Goal: Contribute content: Contribute content

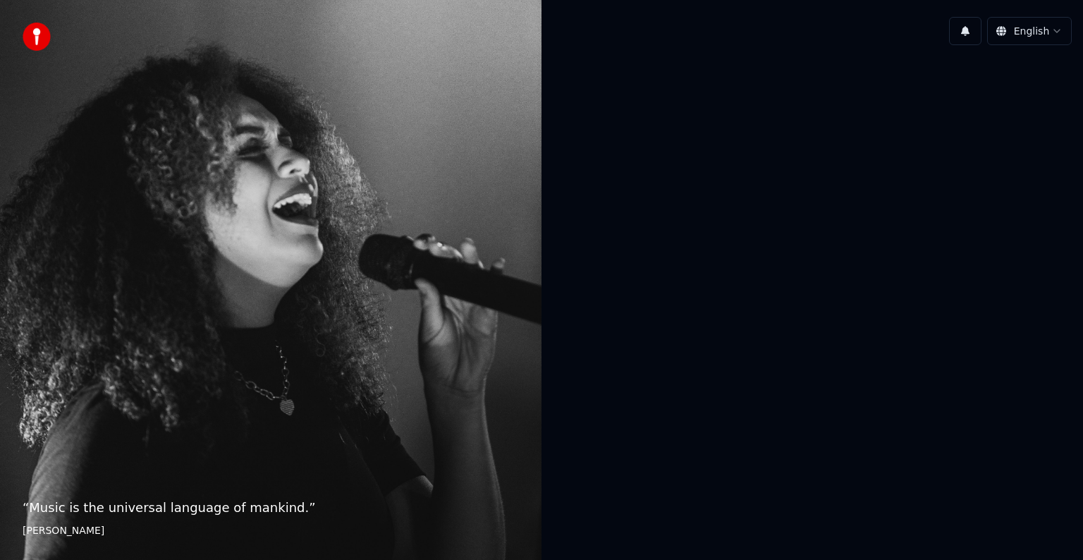
drag, startPoint x: 175, startPoint y: 513, endPoint x: 234, endPoint y: 388, distance: 138.1
click at [178, 502] on div "“ Music is the universal language of mankind. ” Henry Wadsworth Longfellow" at bounding box center [270, 280] width 541 height 560
click at [276, 438] on div "“ Music is the universal language of mankind. ” Henry Wadsworth Longfellow" at bounding box center [270, 280] width 541 height 560
click at [1041, 42] on html "“ Music is the universal language of mankind. ” Henry Wadsworth Longfellow Engl…" at bounding box center [541, 280] width 1083 height 560
click at [1045, 27] on html "“ Music is the universal language of mankind. ” Henry Wadsworth Longfellow Engl…" at bounding box center [541, 280] width 1083 height 560
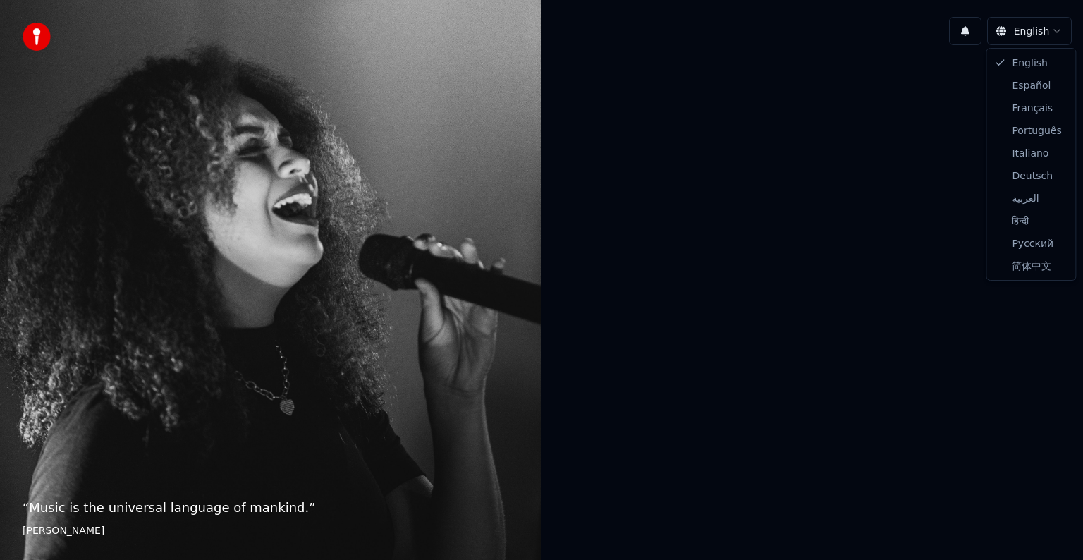
click at [1047, 28] on html "“ Music is the universal language of mankind. ” Henry Wadsworth Longfellow Engl…" at bounding box center [541, 280] width 1083 height 560
click at [768, 197] on html "“ Music is the universal language of mankind. ” Henry Wadsworth Longfellow Engl…" at bounding box center [541, 280] width 1083 height 560
click at [39, 39] on img at bounding box center [37, 37] width 28 height 28
drag, startPoint x: 39, startPoint y: 39, endPoint x: 1082, endPoint y: -17, distance: 1044.8
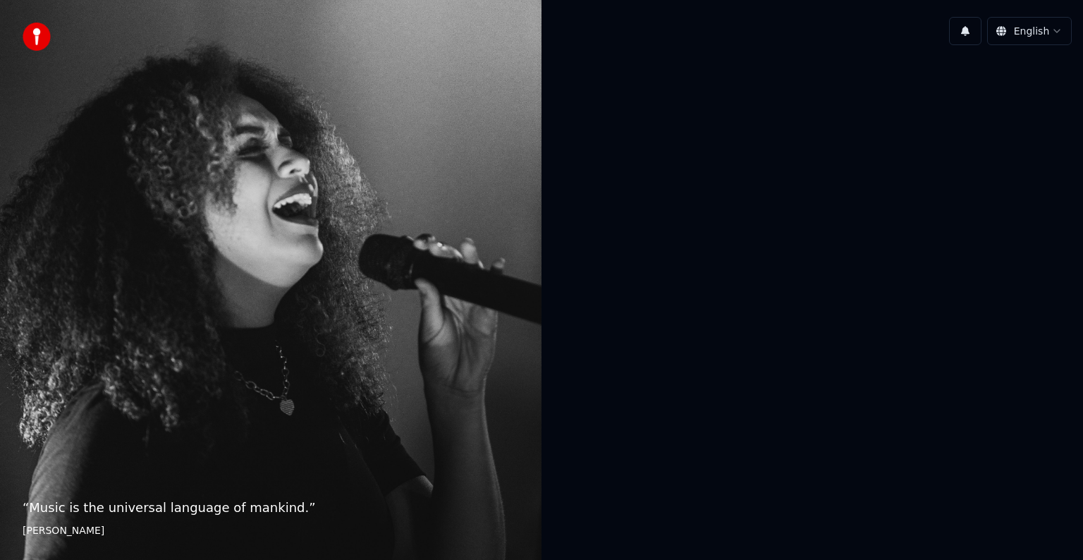
click at [1082, 0] on html "“ Music is the universal language of mankind. ” Henry Wadsworth Longfellow Engl…" at bounding box center [541, 280] width 1083 height 560
click at [967, 25] on button "button" at bounding box center [965, 31] width 32 height 28
click at [935, 99] on div at bounding box center [811, 279] width 541 height 447
click at [1026, 36] on html "“ Music is the universal language of mankind. ” Henry Wadsworth Longfellow Engl…" at bounding box center [541, 280] width 1083 height 560
drag, startPoint x: 964, startPoint y: 118, endPoint x: 957, endPoint y: 130, distance: 13.9
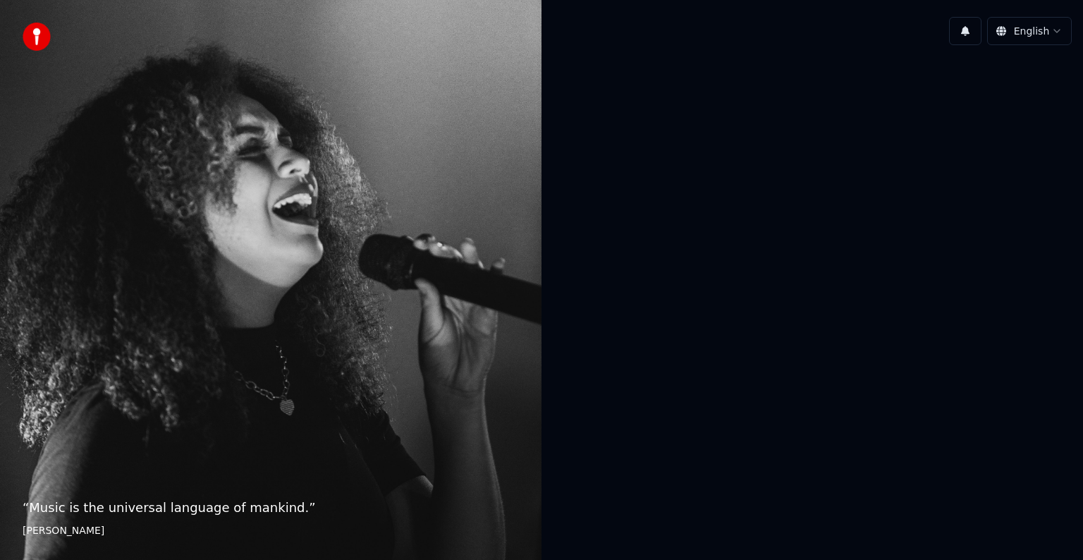
click at [957, 130] on div at bounding box center [811, 279] width 541 height 447
drag, startPoint x: 957, startPoint y: 130, endPoint x: 961, endPoint y: 113, distance: 17.4
click at [956, 128] on div at bounding box center [811, 279] width 541 height 447
drag, startPoint x: 1032, startPoint y: 15, endPoint x: 1073, endPoint y: -12, distance: 48.9
click at [1073, 0] on html "“ Music is the universal language of mankind. ” Henry Wadsworth Longfellow Engl…" at bounding box center [541, 280] width 1083 height 560
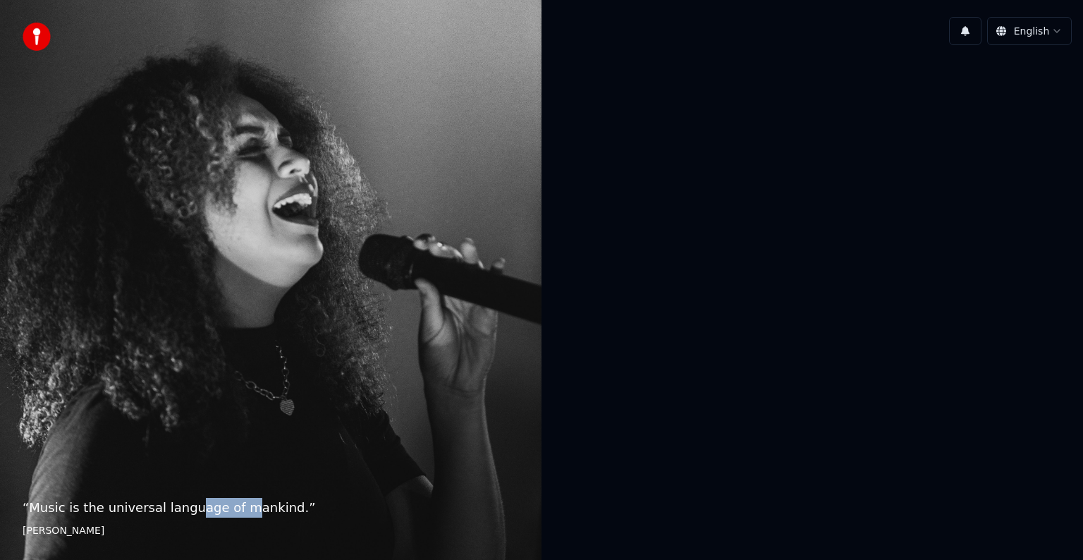
drag, startPoint x: 220, startPoint y: 315, endPoint x: 319, endPoint y: 322, distance: 98.9
click at [242, 330] on div "“ Music is the universal language of mankind. ” Henry Wadsworth Longfellow" at bounding box center [270, 280] width 541 height 560
click at [512, 289] on div "“ Music is the universal language of mankind. ” Henry Wadsworth Longfellow" at bounding box center [270, 280] width 541 height 560
click at [681, 367] on div at bounding box center [811, 279] width 541 height 447
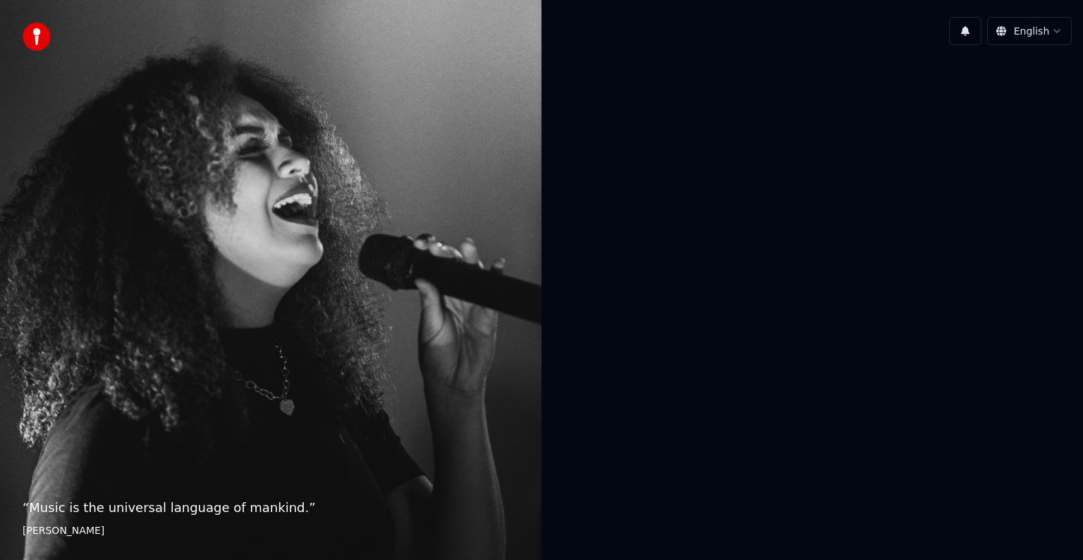
click at [681, 367] on div at bounding box center [811, 279] width 541 height 447
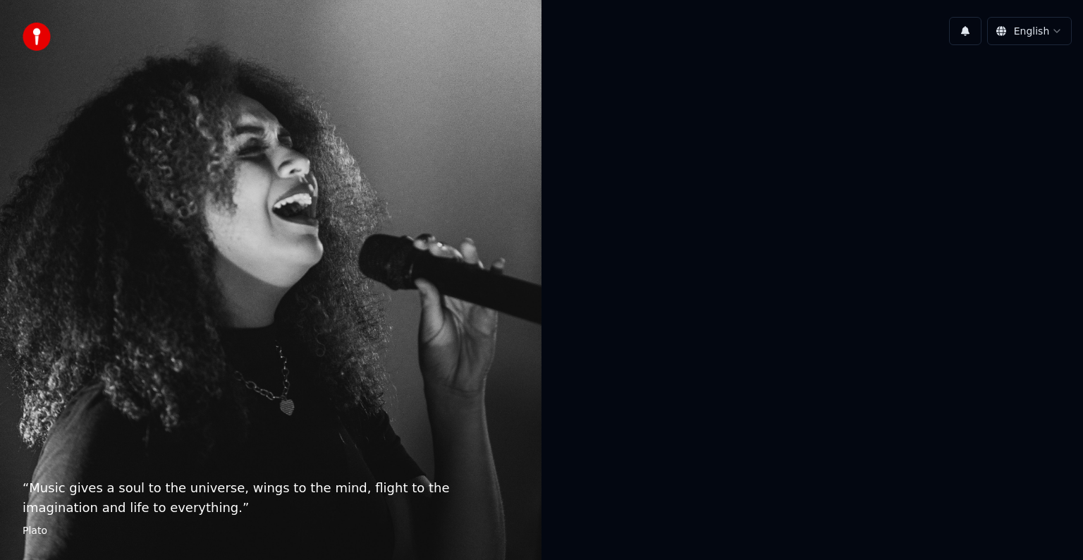
click at [305, 381] on div "“ Music gives a soul to the universe, wings to the mind, flight to the imaginat…" at bounding box center [270, 280] width 541 height 560
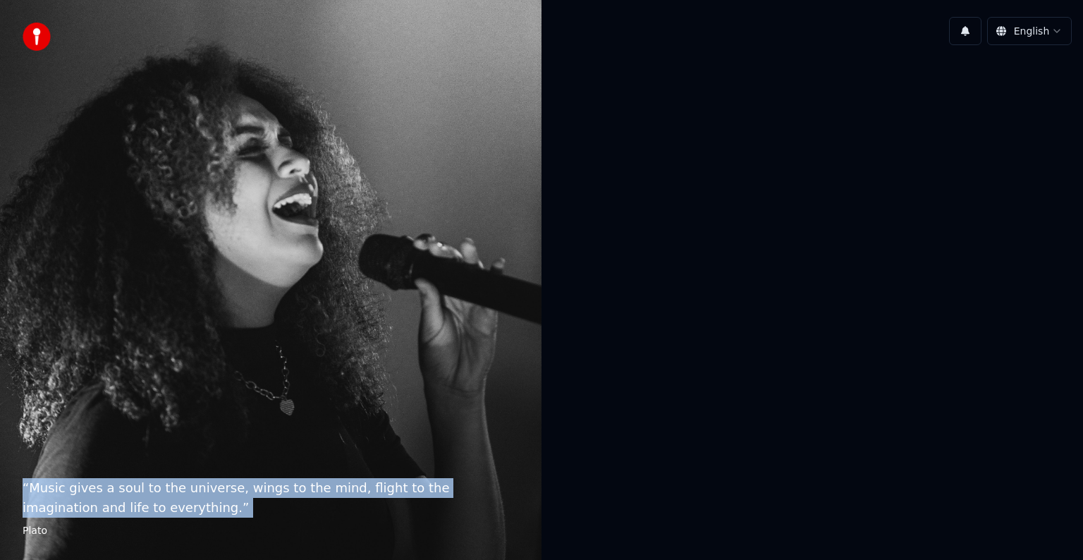
click at [305, 381] on div "“ Music gives a soul to the universe, wings to the mind, flight to the imaginat…" at bounding box center [270, 280] width 541 height 560
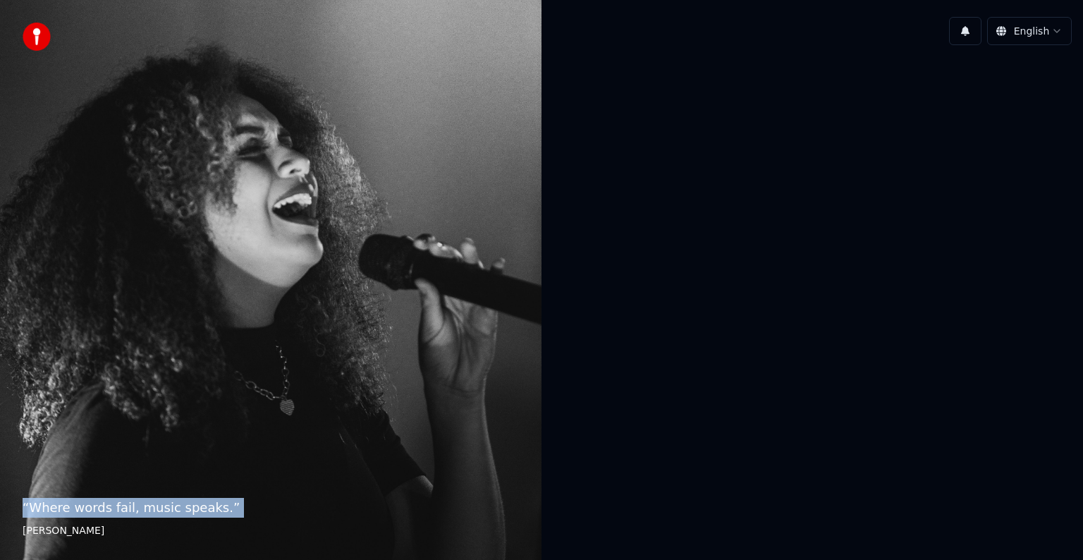
click at [305, 381] on div "“ Where words fail, music speaks. ” Hans Christian Andersen" at bounding box center [270, 280] width 541 height 560
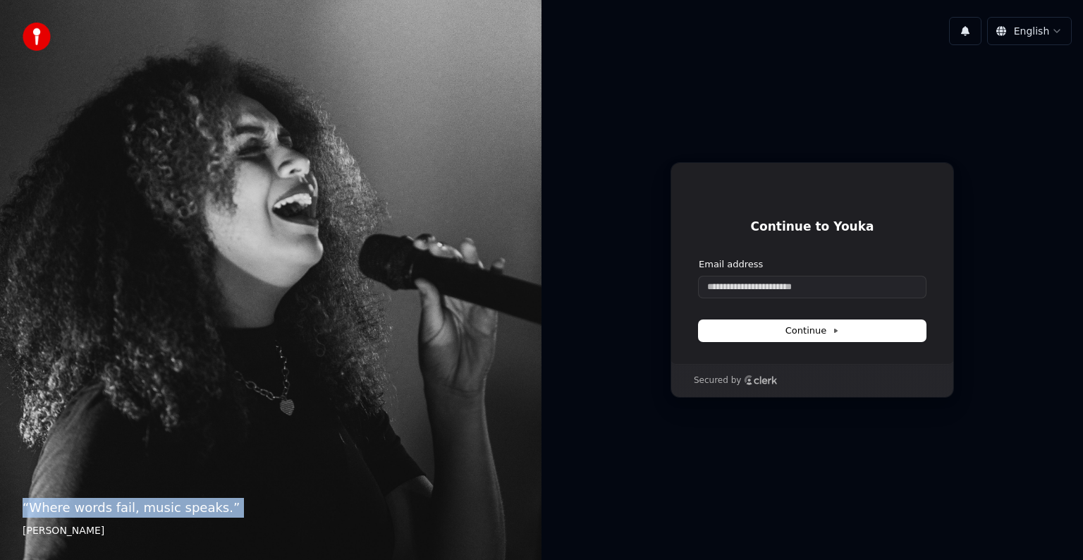
click at [305, 381] on div "“ Where words fail, music speaks. ” Hans Christian Andersen" at bounding box center [270, 280] width 541 height 560
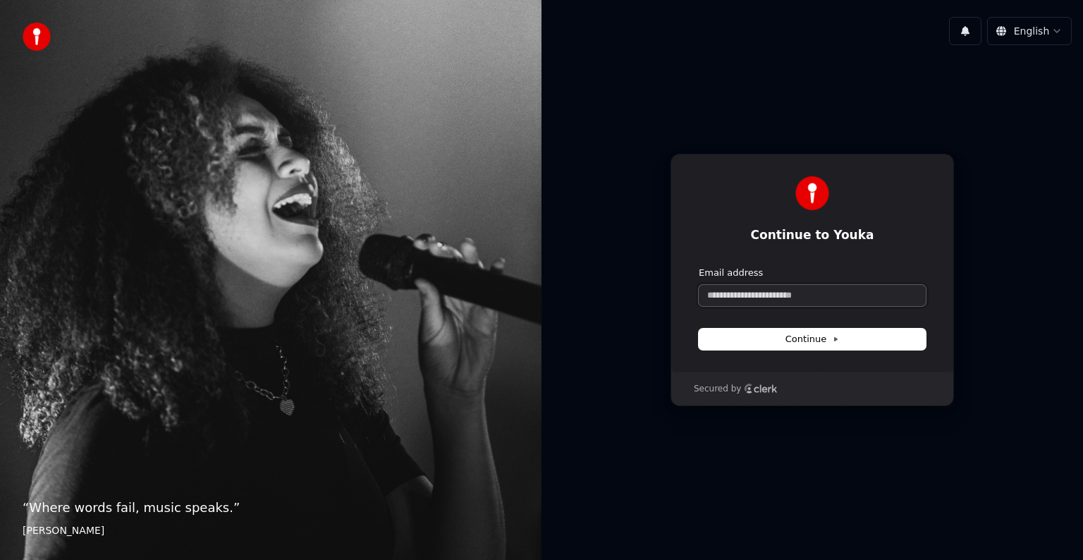
click at [857, 294] on input "Email address" at bounding box center [812, 295] width 227 height 21
click at [849, 285] on input "Email address" at bounding box center [812, 295] width 227 height 21
click at [699, 266] on button "submit" at bounding box center [699, 266] width 0 height 0
type input "**********"
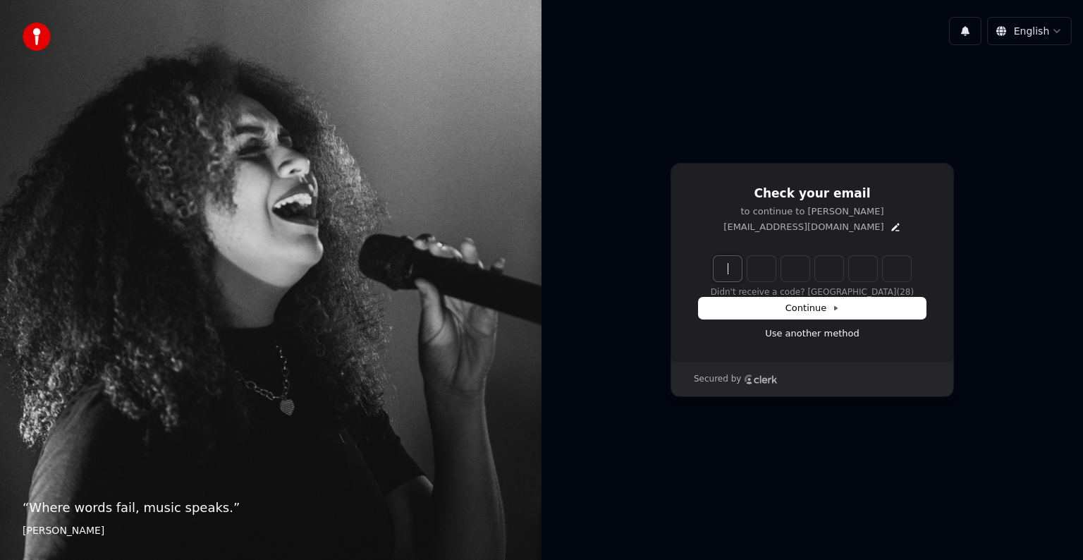
click at [725, 262] on input "Enter verification code" at bounding box center [826, 268] width 226 height 25
click at [739, 269] on input "Enter verification code" at bounding box center [826, 268] width 226 height 25
click at [822, 276] on input "***" at bounding box center [826, 268] width 226 height 25
type input "*"
type input "******"
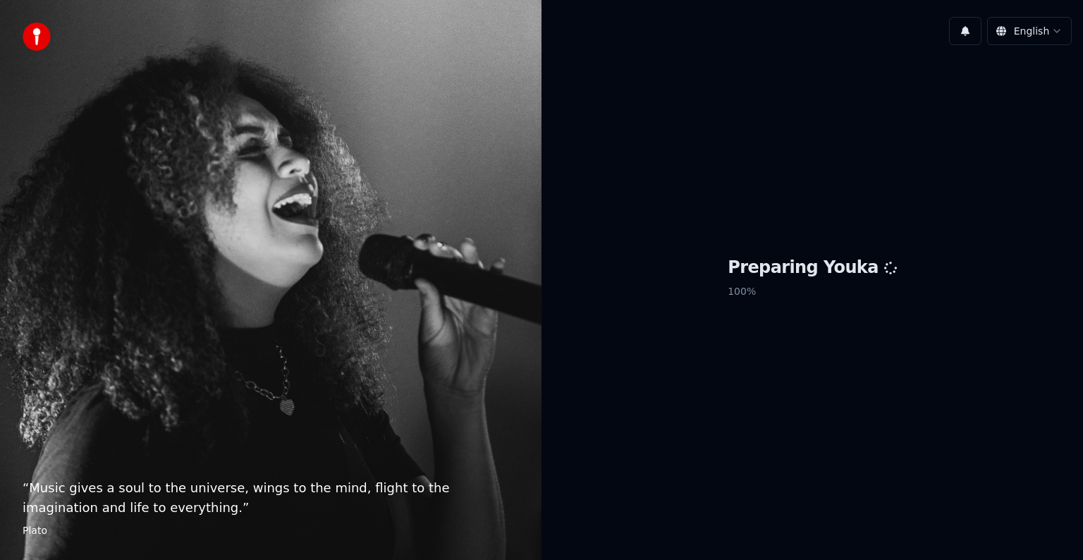
click at [778, 471] on div "Preparing Youka 100 %" at bounding box center [811, 279] width 541 height 447
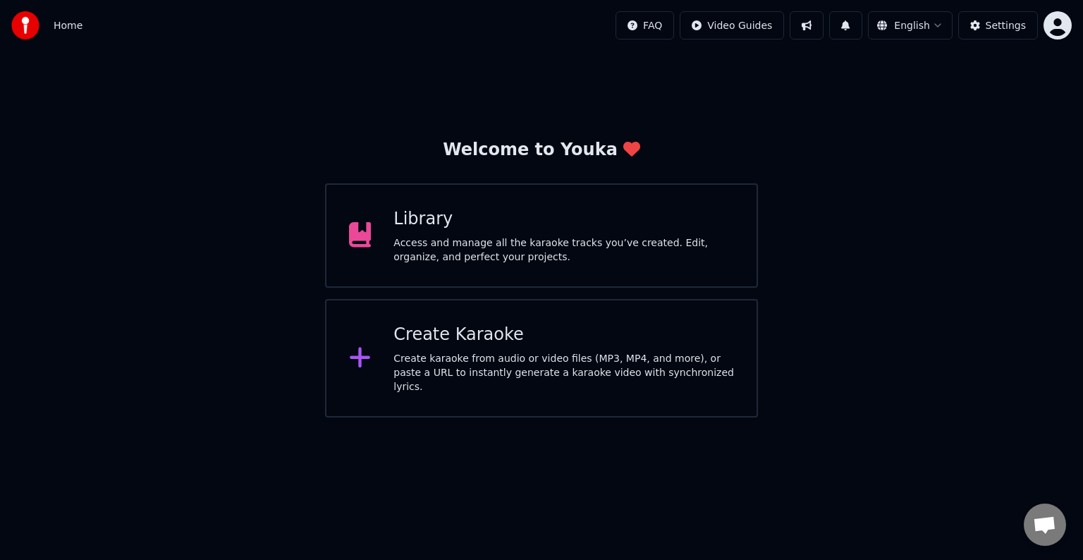
drag, startPoint x: 778, startPoint y: 471, endPoint x: 1062, endPoint y: 493, distance: 284.9
click at [1062, 493] on div "Welcome to Youka Library Access and manage all the karaoke tracks you’ve create…" at bounding box center [541, 278] width 1083 height 454
click at [970, 23] on button "Settings" at bounding box center [998, 25] width 80 height 28
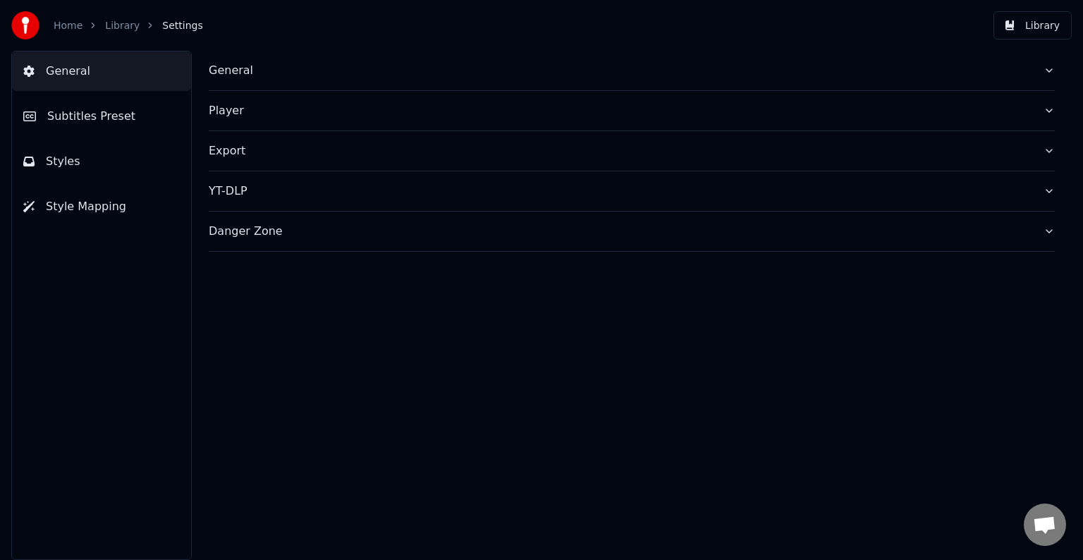
click at [78, 68] on span "General" at bounding box center [68, 71] width 44 height 17
click at [114, 20] on link "Library" at bounding box center [122, 25] width 35 height 14
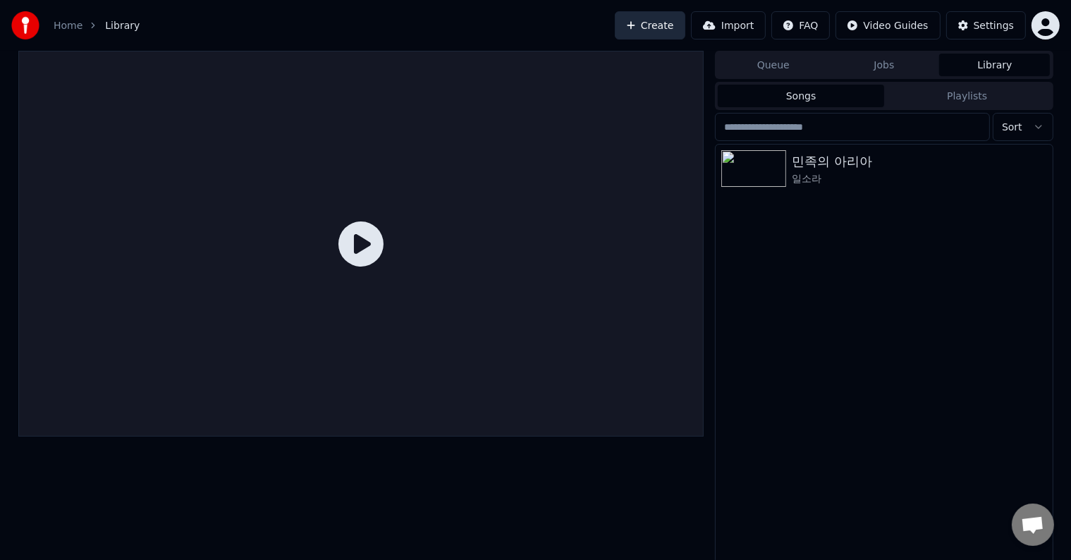
click at [662, 17] on button "Create" at bounding box center [650, 25] width 71 height 28
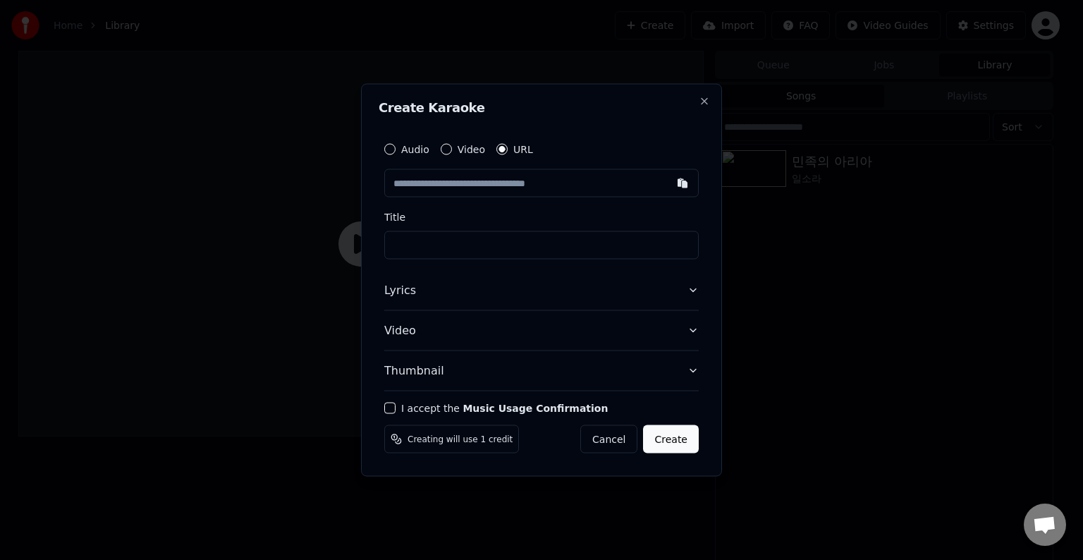
click at [496, 189] on input "text" at bounding box center [541, 183] width 314 height 28
click at [448, 151] on button "Video" at bounding box center [446, 149] width 11 height 11
click at [513, 148] on label "URL" at bounding box center [523, 150] width 20 height 10
click at [508, 148] on button "URL" at bounding box center [501, 150] width 11 height 11
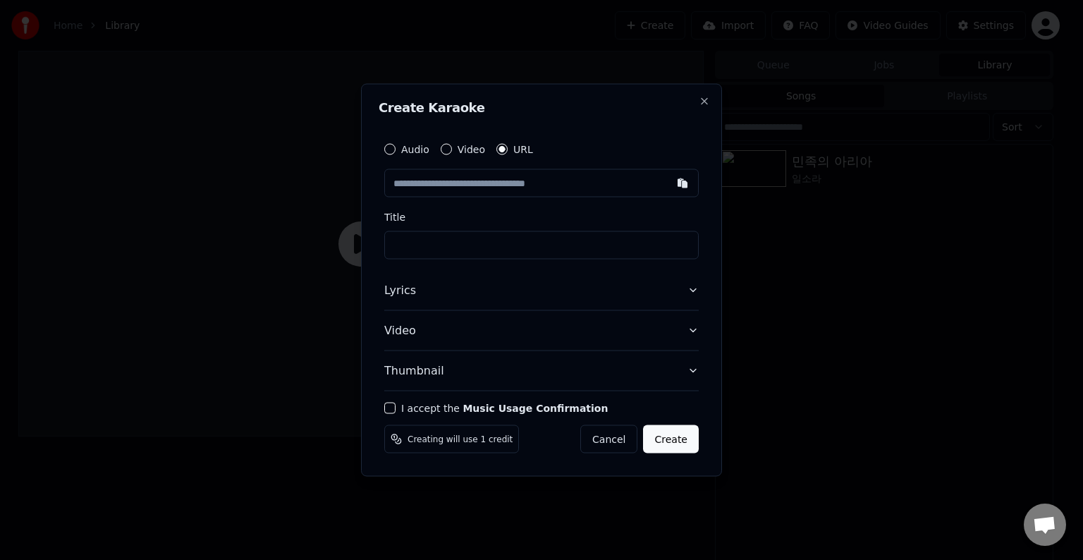
click at [493, 185] on input "text" at bounding box center [541, 183] width 314 height 28
paste input "**********"
type input "**********"
click at [595, 241] on input "text" at bounding box center [541, 245] width 314 height 28
type input "**********"
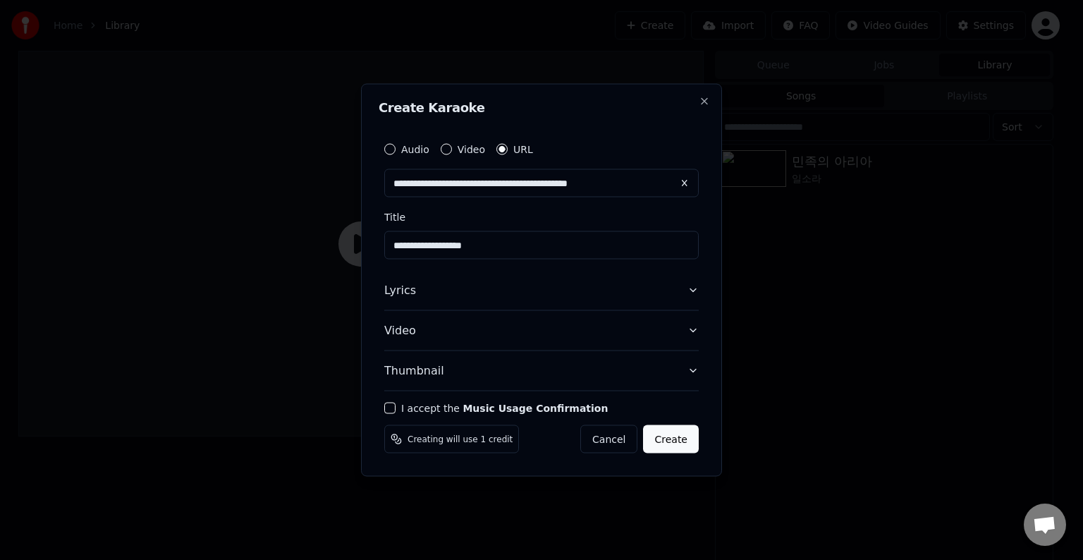
type input "**********"
click at [457, 295] on button "Lyrics" at bounding box center [541, 290] width 314 height 39
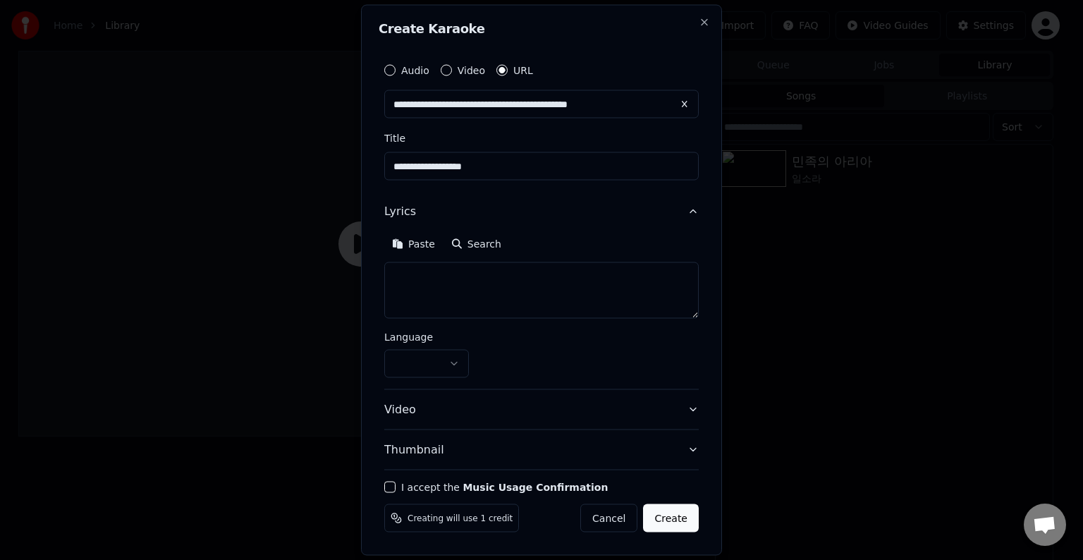
click at [415, 360] on button "button" at bounding box center [426, 364] width 85 height 28
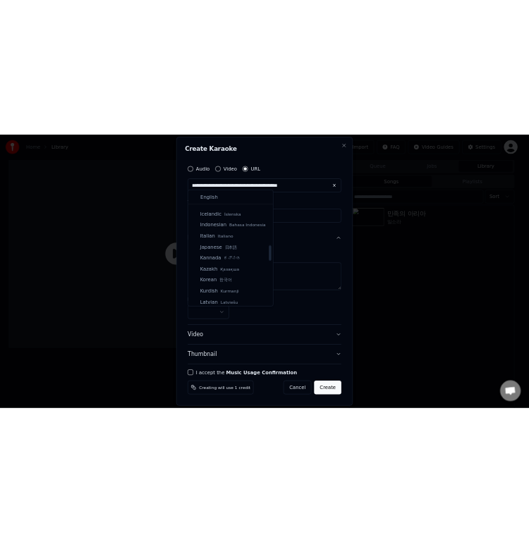
scroll to position [517, 0]
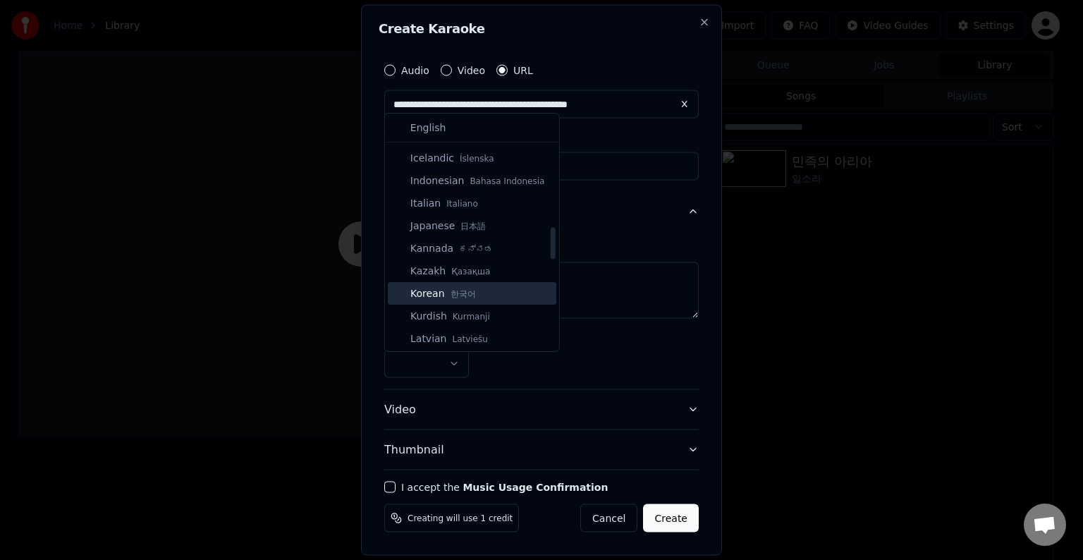
select select "**"
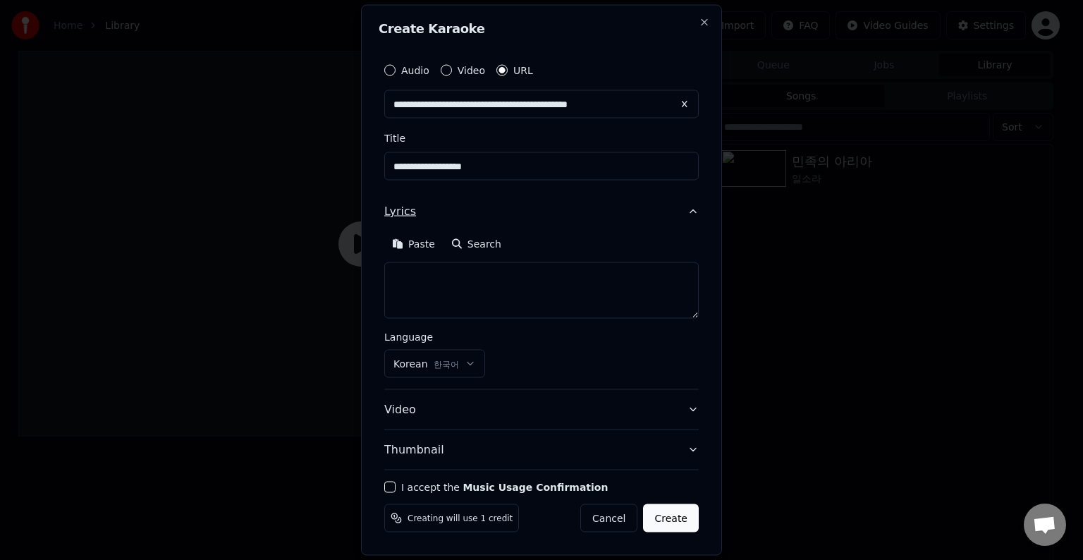
click at [517, 197] on button "Lyrics" at bounding box center [541, 211] width 314 height 39
click at [407, 242] on button "Paste" at bounding box center [413, 243] width 59 height 25
type textarea "**********"
click at [464, 250] on button "Clear" at bounding box center [478, 243] width 56 height 25
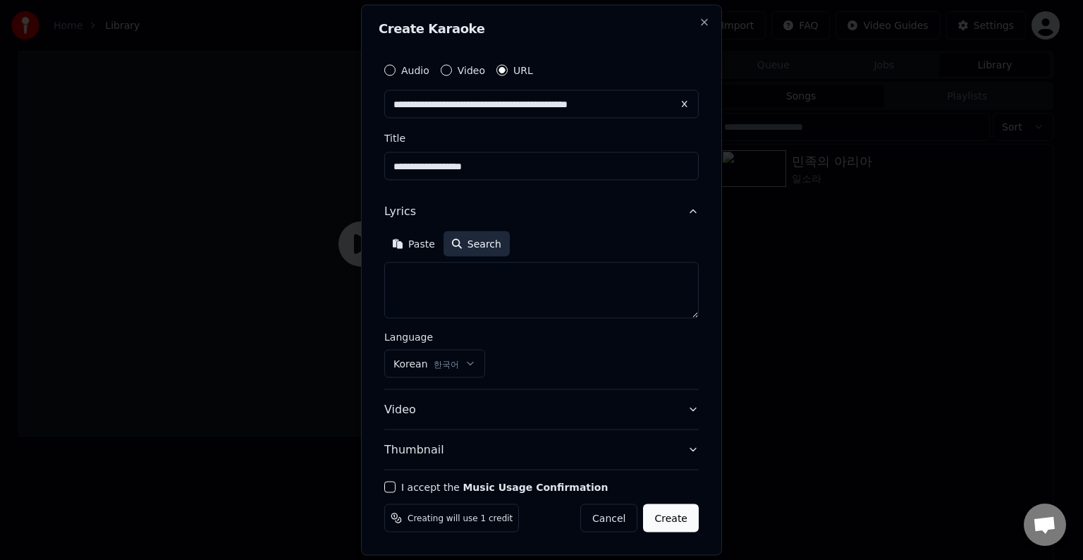
click at [482, 248] on button "Search" at bounding box center [476, 243] width 66 height 25
click at [436, 403] on button "Video" at bounding box center [541, 409] width 314 height 39
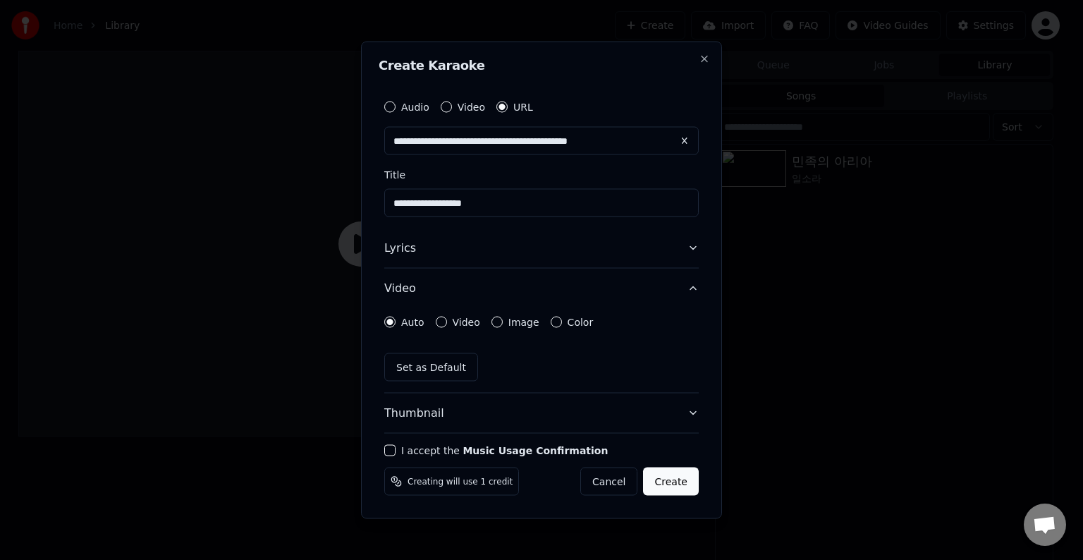
click at [441, 318] on button "Video" at bounding box center [441, 322] width 11 height 11
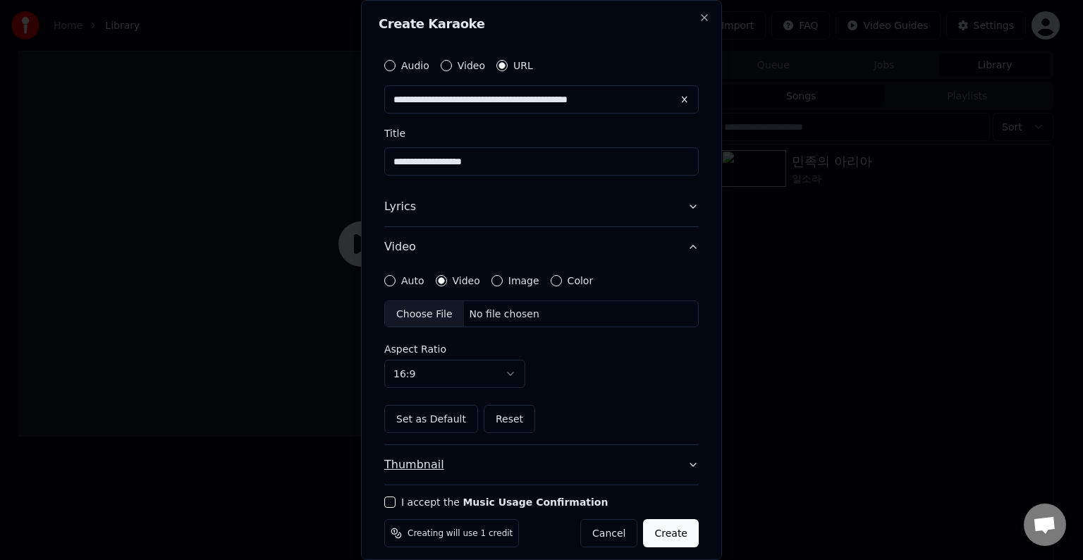
click at [444, 459] on button "Thumbnail" at bounding box center [541, 464] width 314 height 39
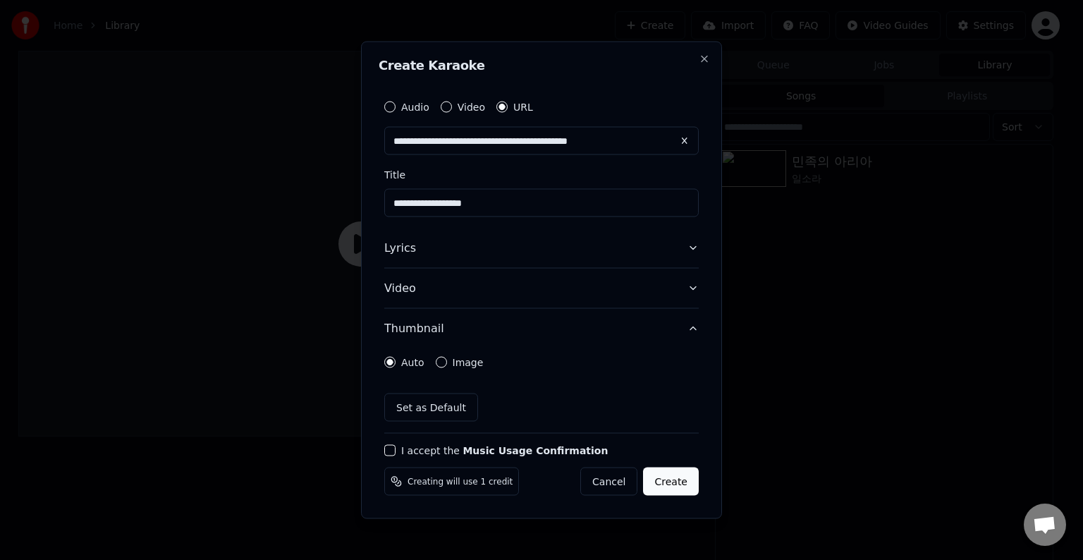
click at [393, 446] on button "I accept the Music Usage Confirmation" at bounding box center [389, 450] width 11 height 11
click at [662, 476] on button "Create" at bounding box center [671, 481] width 56 height 28
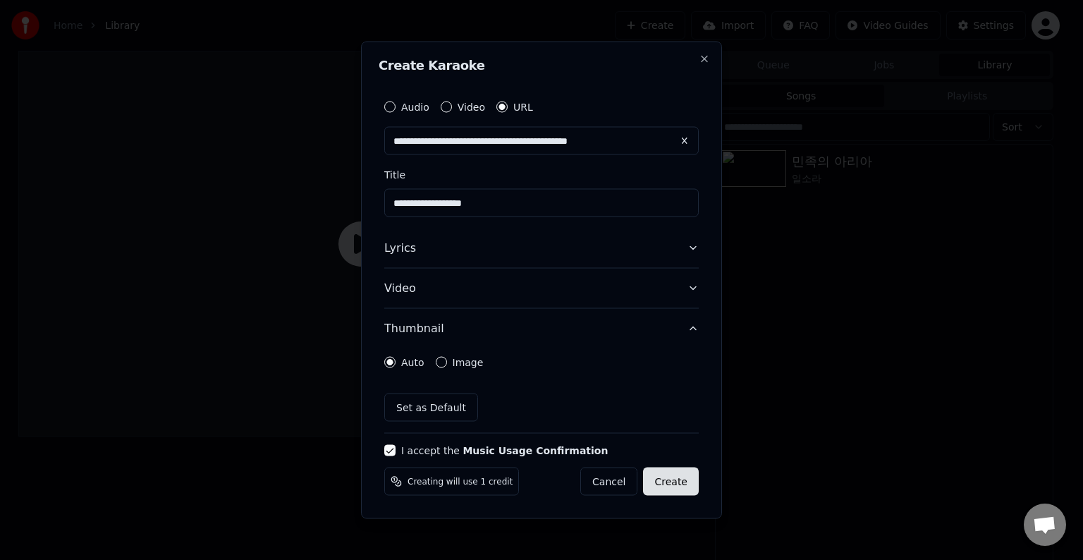
click at [662, 476] on button "Create" at bounding box center [671, 481] width 56 height 28
drag, startPoint x: 662, startPoint y: 476, endPoint x: 672, endPoint y: 476, distance: 9.9
click at [672, 476] on button "Create" at bounding box center [671, 481] width 56 height 28
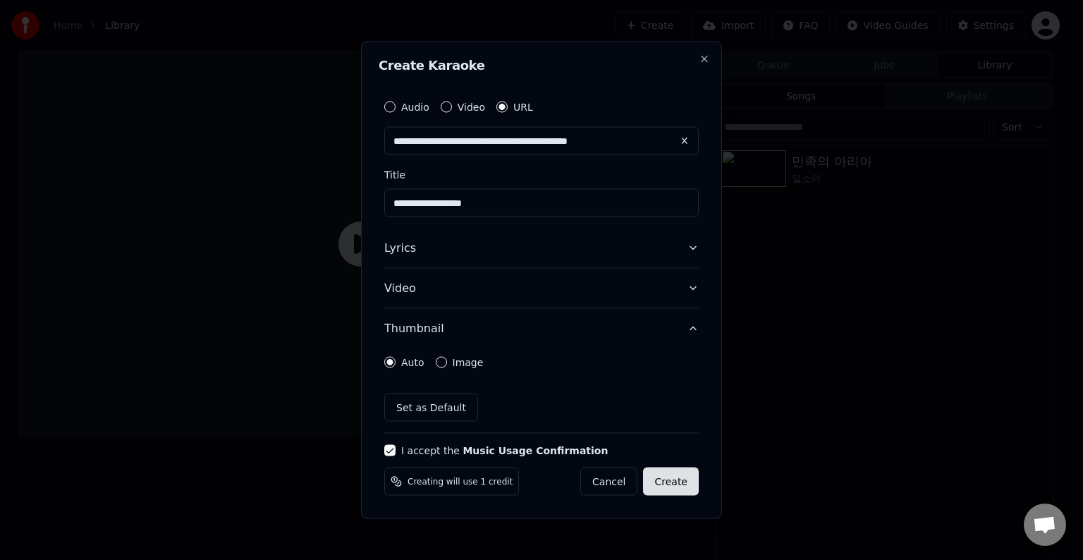
click at [672, 476] on button "Create" at bounding box center [671, 481] width 56 height 28
click at [680, 472] on button "Create" at bounding box center [671, 481] width 56 height 28
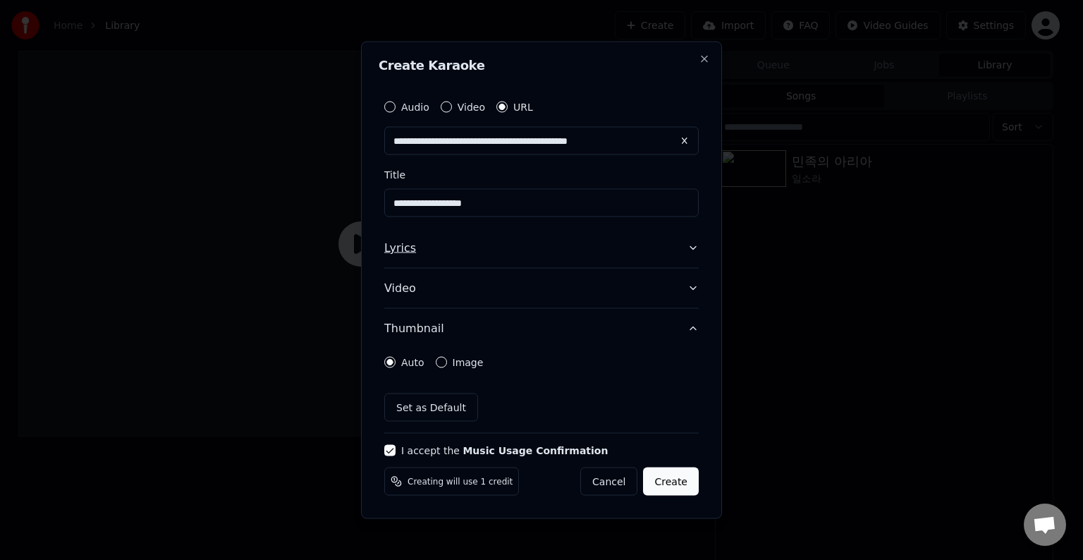
click at [458, 248] on button "Lyrics" at bounding box center [541, 247] width 314 height 39
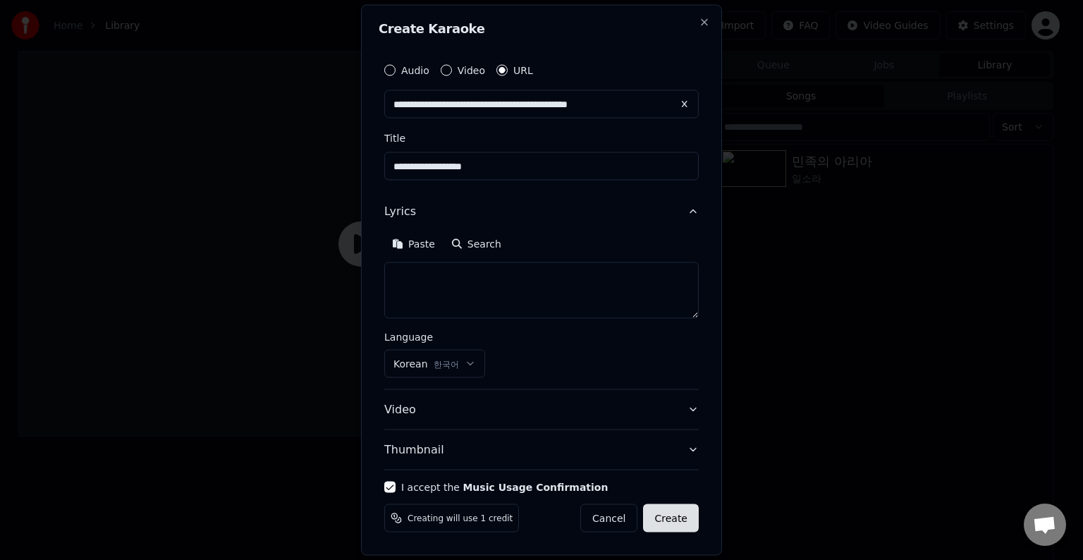
click at [675, 512] on button "Create" at bounding box center [671, 518] width 56 height 28
click at [674, 512] on button "Create" at bounding box center [671, 518] width 56 height 28
drag, startPoint x: 674, startPoint y: 512, endPoint x: 618, endPoint y: 453, distance: 81.3
click at [674, 511] on button "Create" at bounding box center [671, 518] width 56 height 28
drag, startPoint x: 679, startPoint y: 421, endPoint x: 684, endPoint y: 510, distance: 89.0
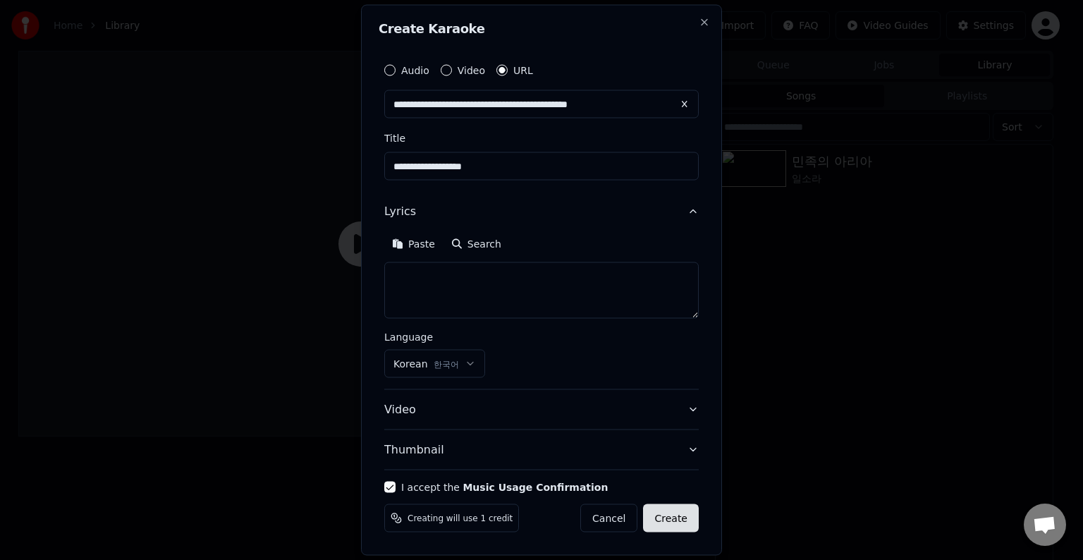
click at [684, 510] on form "**********" at bounding box center [542, 294] width 326 height 487
click at [684, 510] on button "Create" at bounding box center [671, 518] width 56 height 28
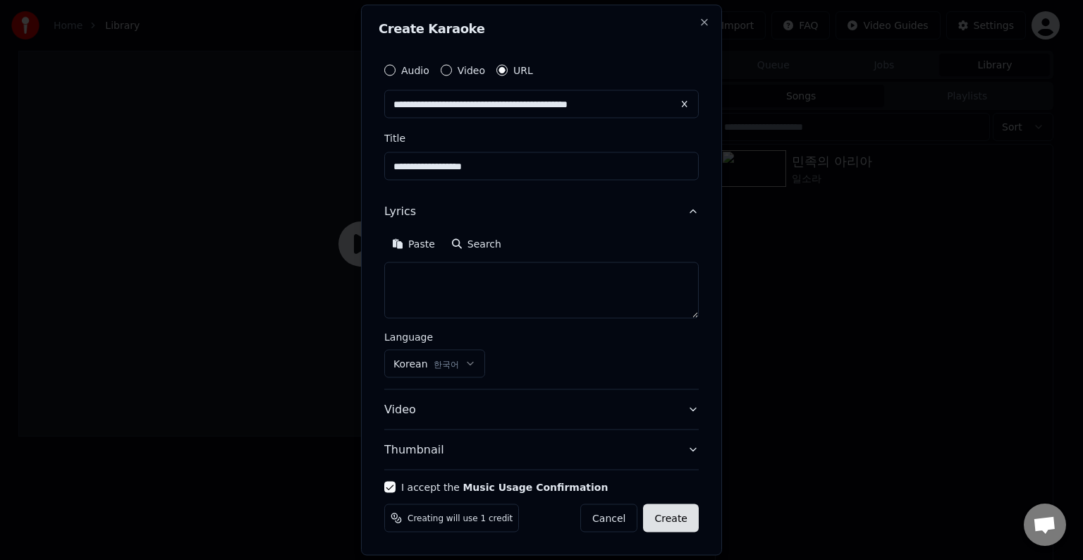
click at [684, 510] on button "Create" at bounding box center [671, 518] width 56 height 28
drag, startPoint x: 684, startPoint y: 510, endPoint x: 555, endPoint y: 288, distance: 256.5
click at [555, 288] on form "**********" at bounding box center [542, 294] width 326 height 487
click at [555, 288] on textarea at bounding box center [541, 290] width 314 height 56
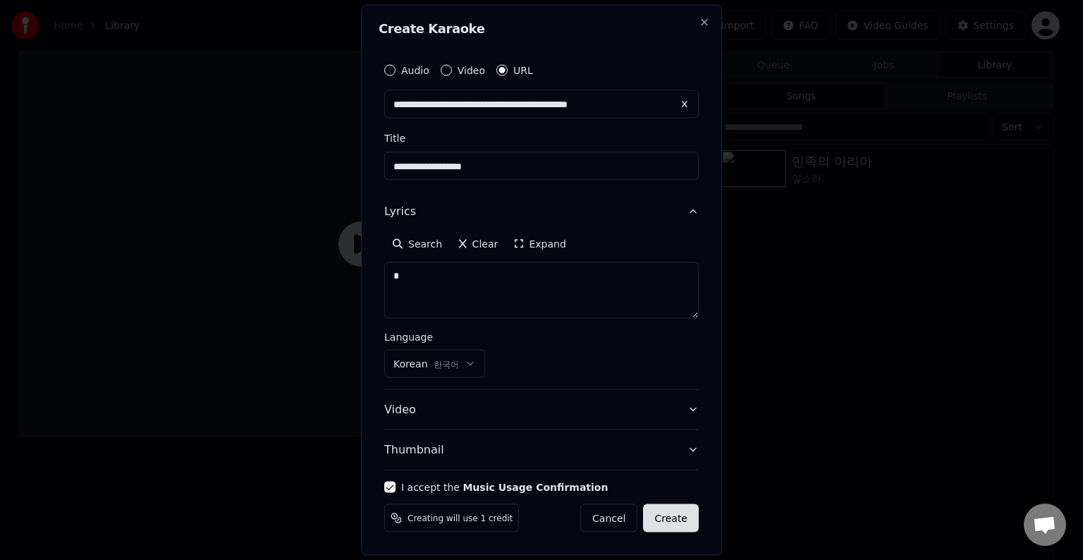
type textarea "*"
click at [668, 517] on button "Create" at bounding box center [671, 518] width 56 height 28
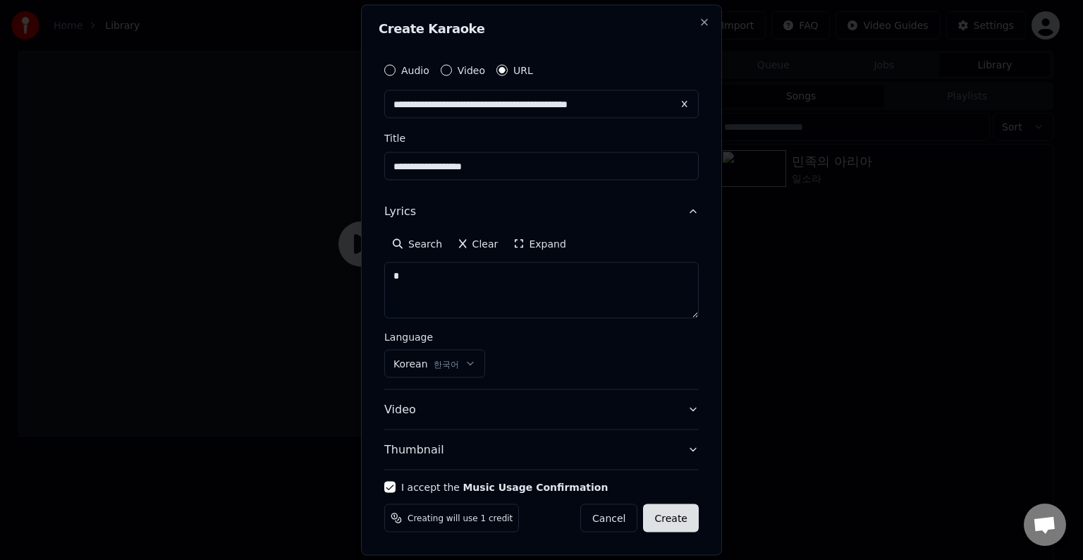
click at [668, 517] on button "Create" at bounding box center [671, 518] width 56 height 28
click at [477, 412] on button "Video" at bounding box center [541, 409] width 314 height 39
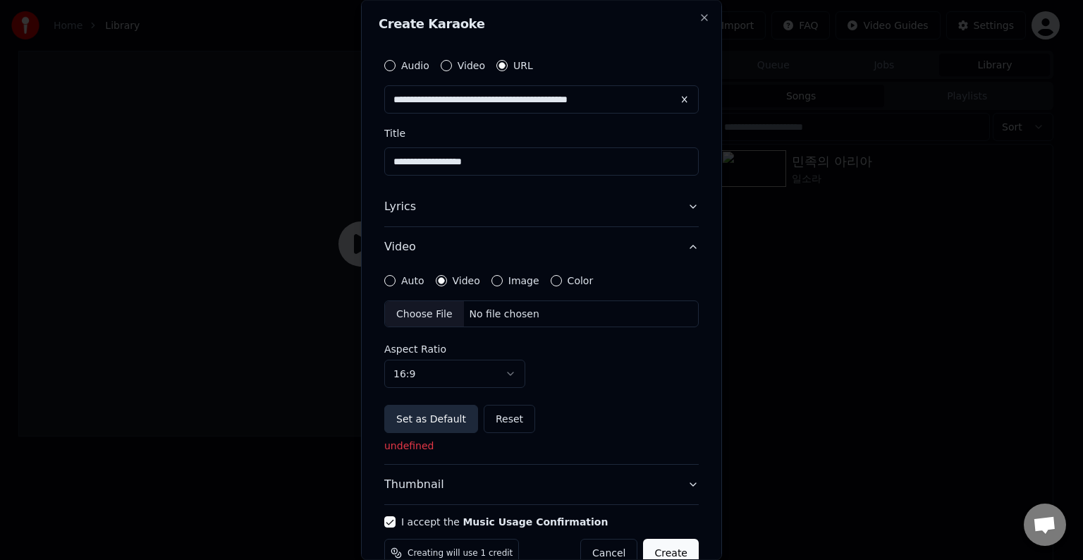
click at [455, 419] on button "Set as Default" at bounding box center [431, 419] width 94 height 28
click at [458, 421] on button "Set as Default" at bounding box center [431, 419] width 94 height 28
click at [541, 313] on div "Choose File No file chosen" at bounding box center [541, 313] width 314 height 27
click at [398, 278] on div "Auto" at bounding box center [404, 280] width 40 height 11
click at [391, 279] on button "Auto" at bounding box center [389, 280] width 11 height 11
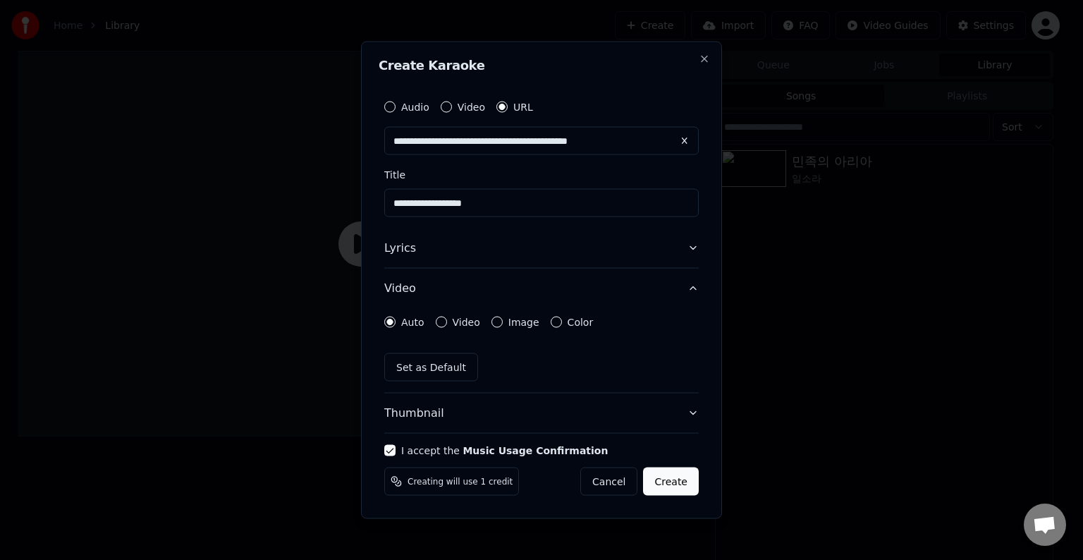
drag, startPoint x: 541, startPoint y: 322, endPoint x: 548, endPoint y: 321, distance: 7.1
click at [544, 322] on div "Auto Video Image Color" at bounding box center [488, 322] width 209 height 11
click at [551, 321] on button "Color" at bounding box center [556, 322] width 11 height 11
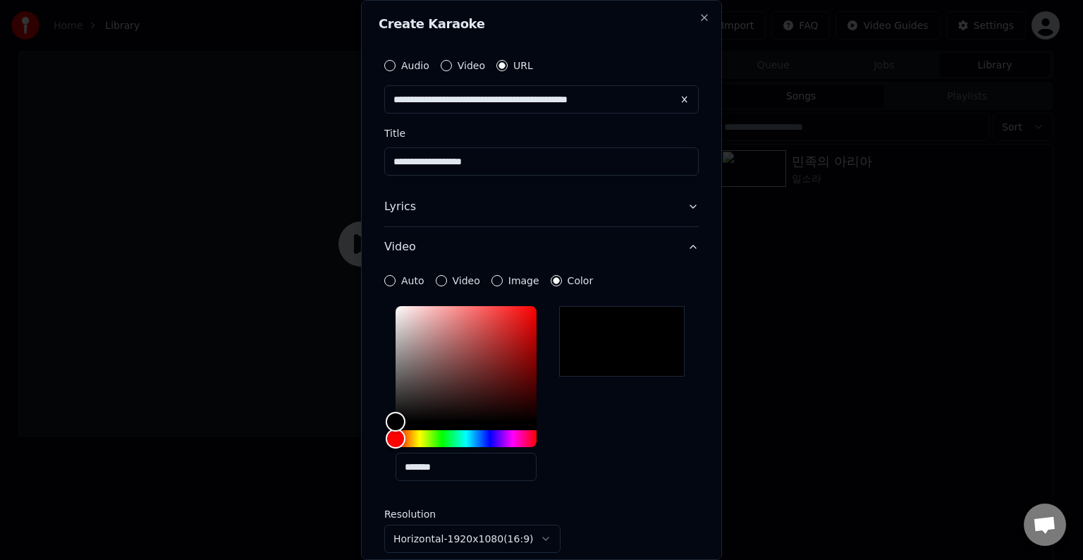
click at [437, 280] on button "Video" at bounding box center [441, 280] width 11 height 11
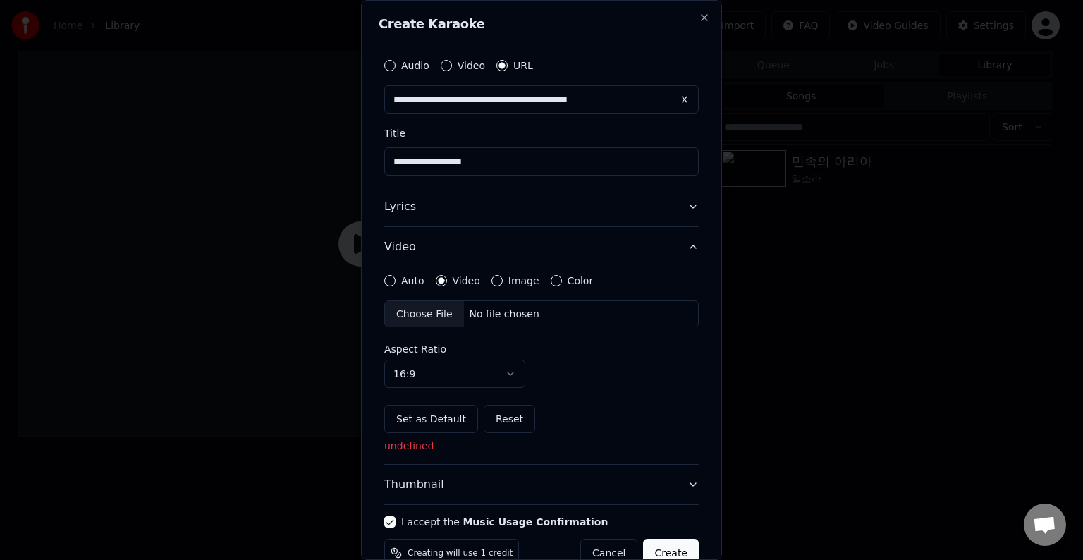
click at [500, 319] on div "No file chosen" at bounding box center [504, 314] width 81 height 14
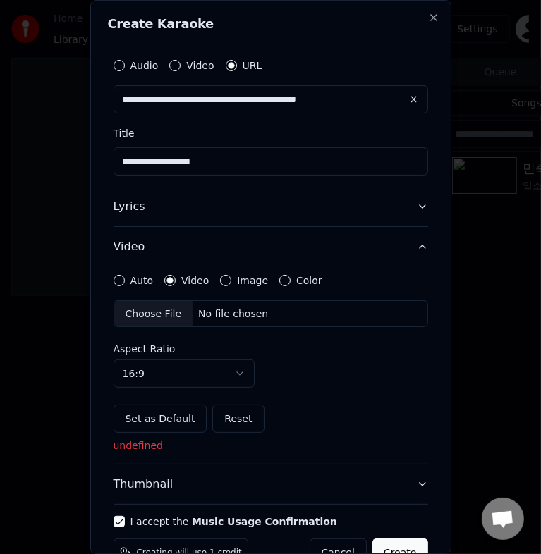
click at [251, 310] on div "No file chosen" at bounding box center [232, 314] width 81 height 14
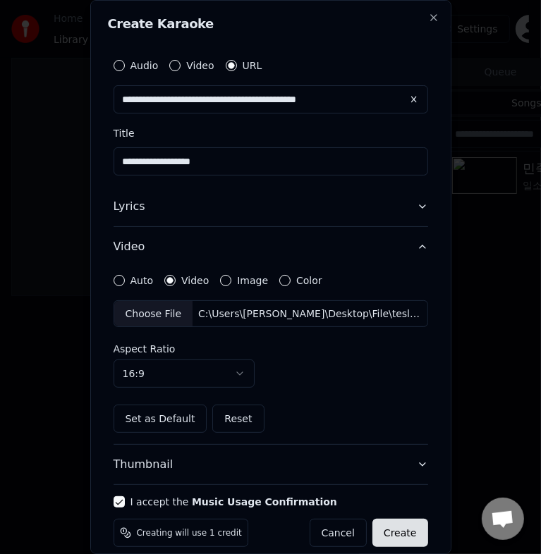
click at [389, 539] on button "Create" at bounding box center [400, 533] width 56 height 28
click at [389, 539] on div "Cancel Create" at bounding box center [358, 533] width 140 height 28
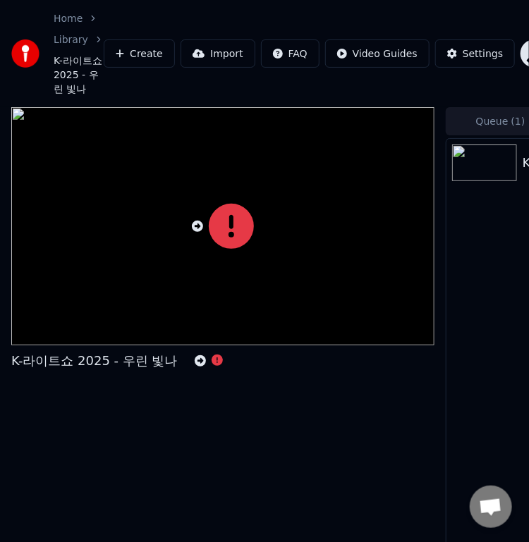
click at [214, 361] on icon at bounding box center [216, 360] width 11 height 11
drag, startPoint x: 214, startPoint y: 361, endPoint x: 204, endPoint y: 361, distance: 9.2
click at [204, 361] on div at bounding box center [209, 360] width 28 height 17
click at [199, 361] on icon at bounding box center [200, 360] width 11 height 11
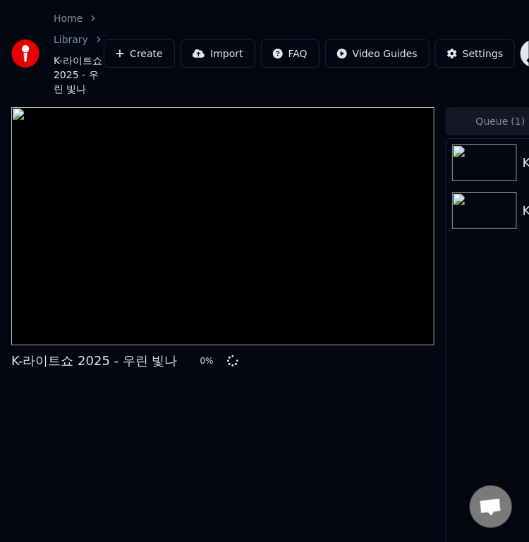
click at [200, 361] on div "0 %" at bounding box center [210, 360] width 21 height 11
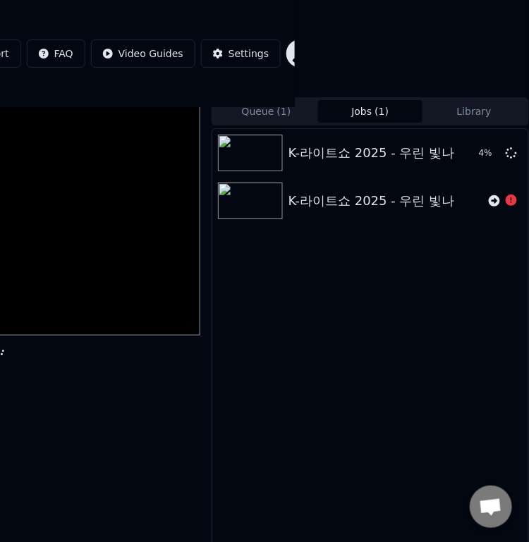
scroll to position [8, 231]
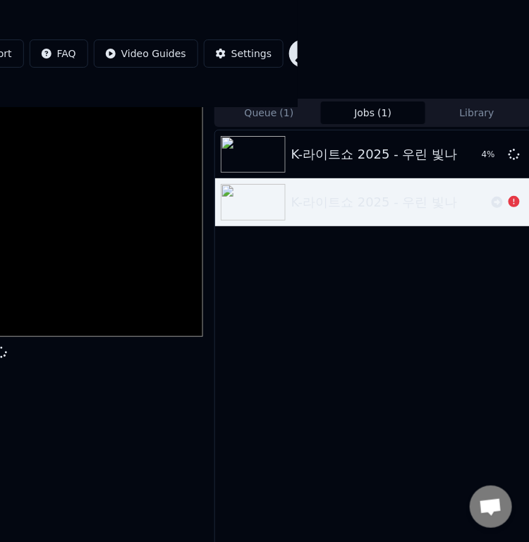
click at [446, 203] on div "K-라이트쇼 2025 - 우린 빛나" at bounding box center [388, 202] width 195 height 20
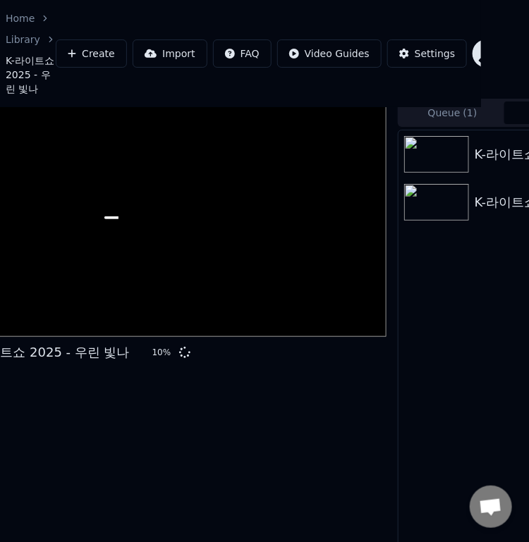
scroll to position [8, 0]
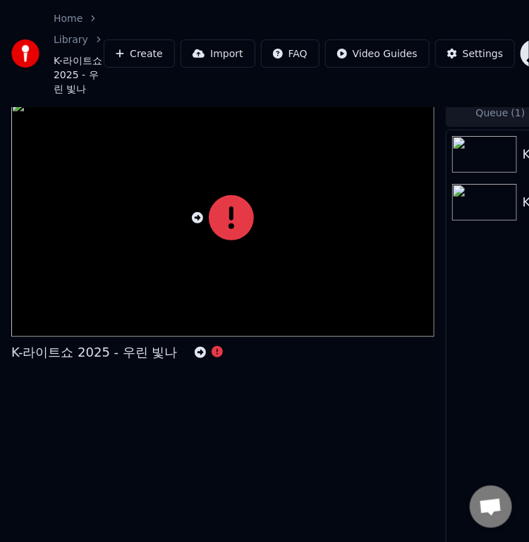
click at [218, 350] on icon at bounding box center [216, 351] width 11 height 11
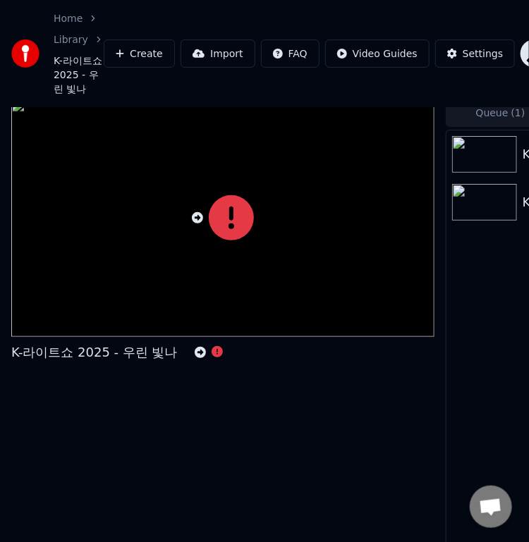
click at [233, 209] on icon at bounding box center [231, 217] width 45 height 45
click at [232, 209] on icon at bounding box center [231, 217] width 45 height 45
drag, startPoint x: 232, startPoint y: 209, endPoint x: 233, endPoint y: 228, distance: 19.0
click at [232, 207] on icon at bounding box center [231, 217] width 45 height 45
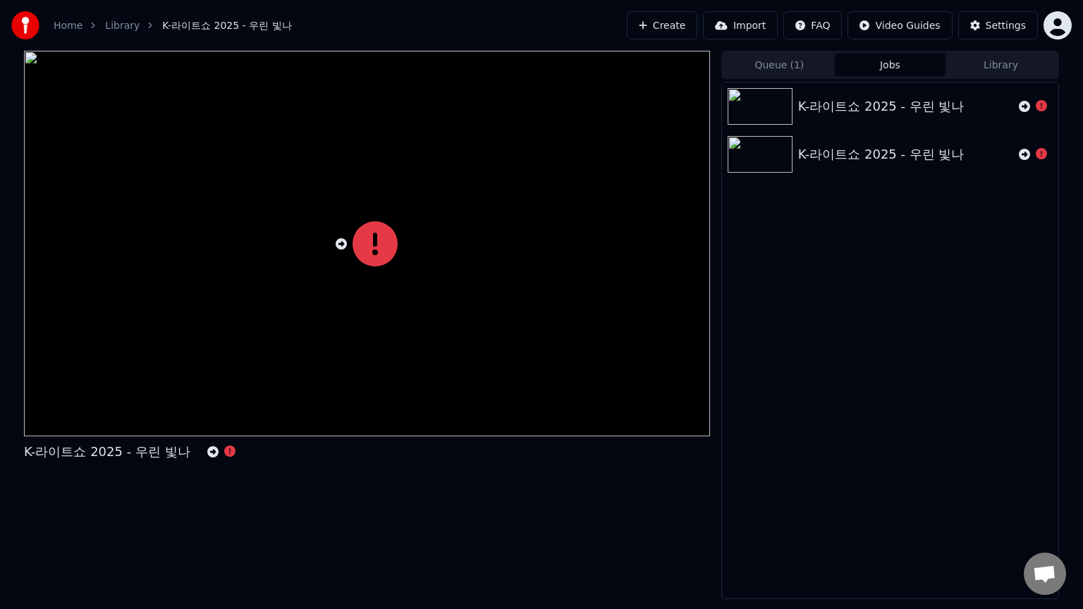
click at [233, 226] on div at bounding box center [367, 244] width 686 height 386
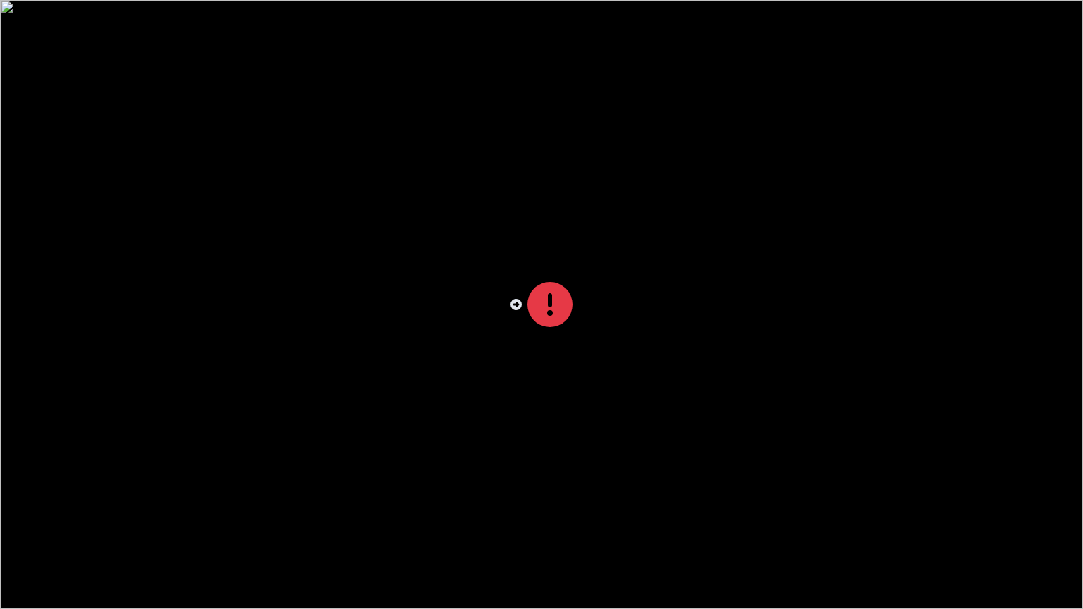
click at [553, 314] on icon at bounding box center [549, 304] width 45 height 45
click at [555, 311] on icon at bounding box center [549, 304] width 45 height 45
drag, startPoint x: 555, startPoint y: 311, endPoint x: 588, endPoint y: 326, distance: 36.3
click at [588, 326] on div at bounding box center [541, 304] width 1083 height 609
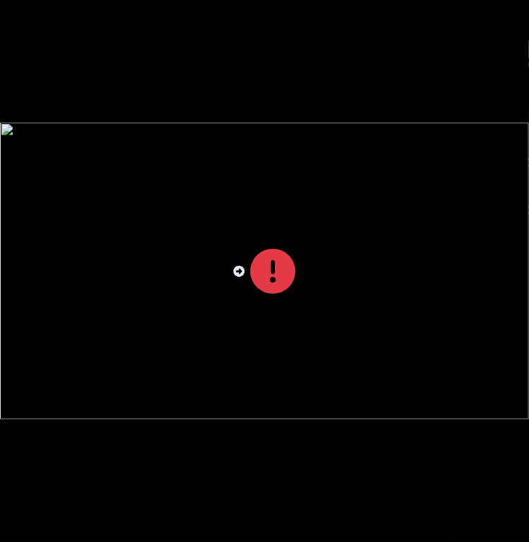
click at [250, 249] on icon at bounding box center [272, 271] width 45 height 45
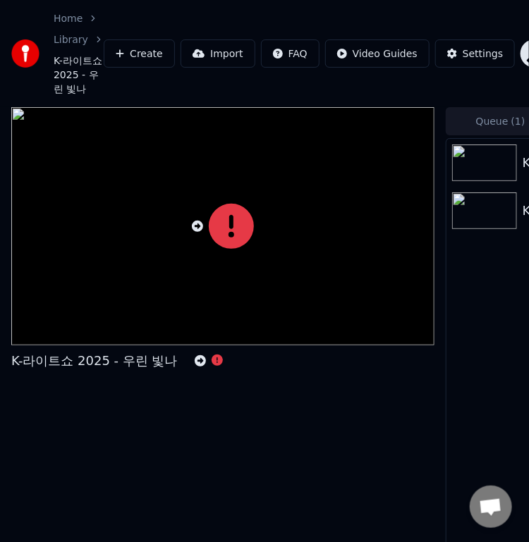
drag, startPoint x: 219, startPoint y: 230, endPoint x: 240, endPoint y: 255, distance: 33.0
click at [222, 230] on icon at bounding box center [231, 226] width 45 height 45
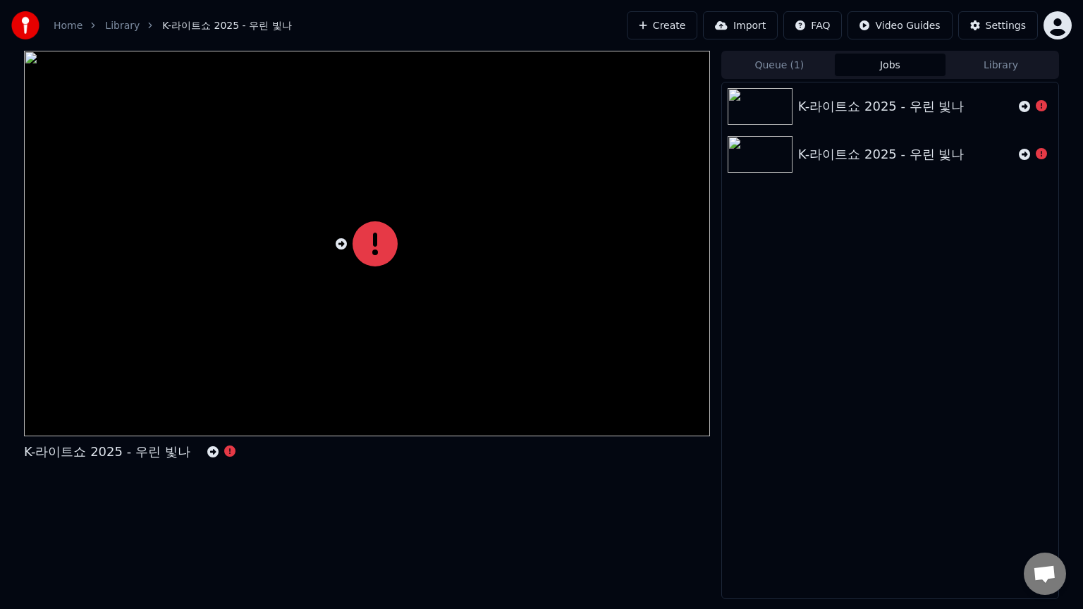
click at [710, 225] on div at bounding box center [367, 244] width 686 height 386
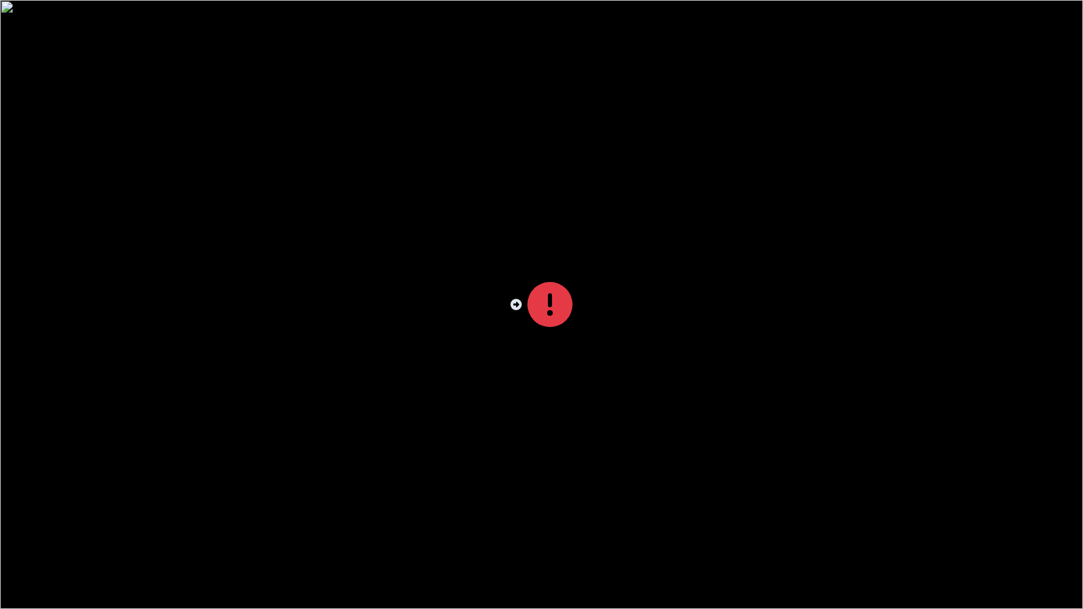
click at [771, 225] on div at bounding box center [541, 304] width 1083 height 609
click at [538, 315] on icon at bounding box center [549, 304] width 45 height 45
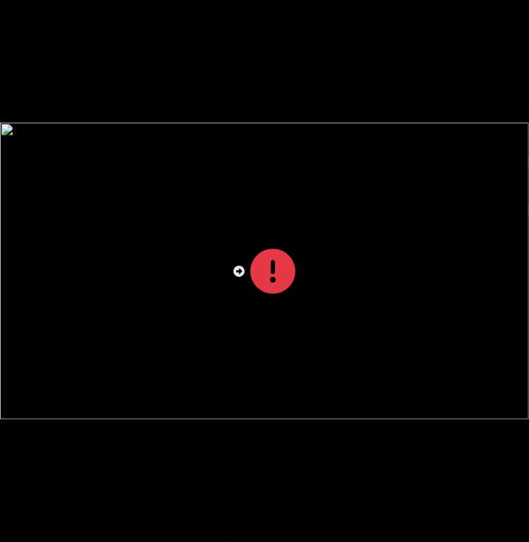
scroll to position [0, 234]
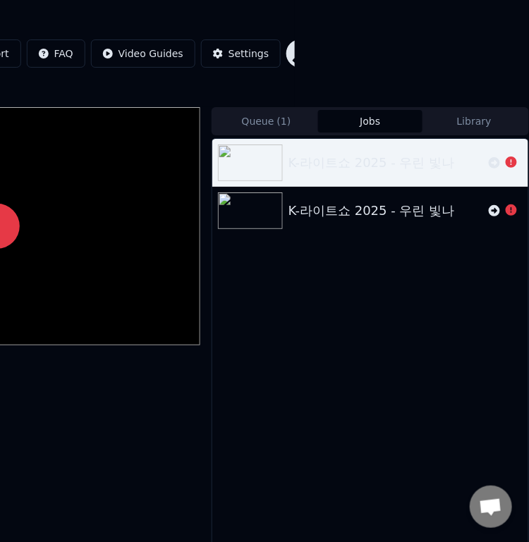
click at [491, 160] on icon at bounding box center [494, 162] width 11 height 11
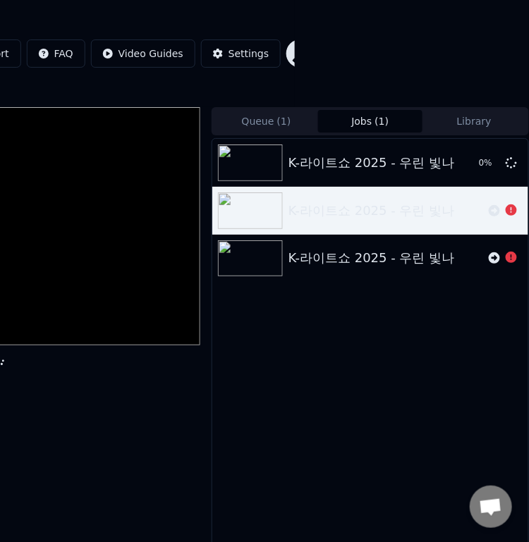
click at [492, 209] on icon at bounding box center [494, 210] width 11 height 11
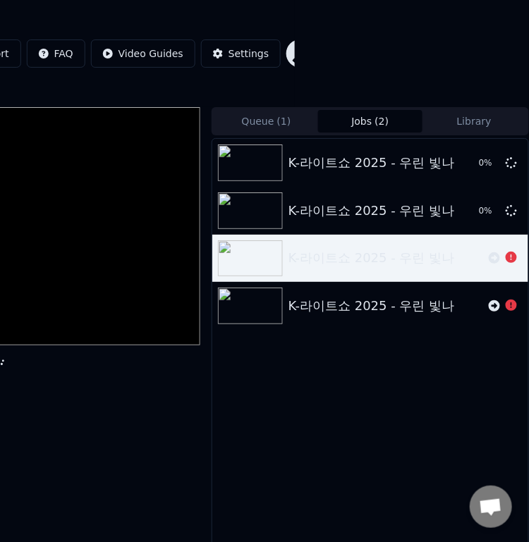
click at [496, 261] on icon at bounding box center [494, 257] width 11 height 11
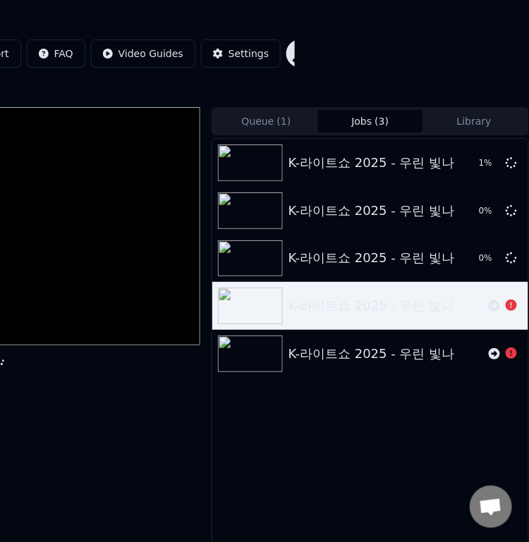
click at [495, 309] on icon at bounding box center [494, 305] width 11 height 11
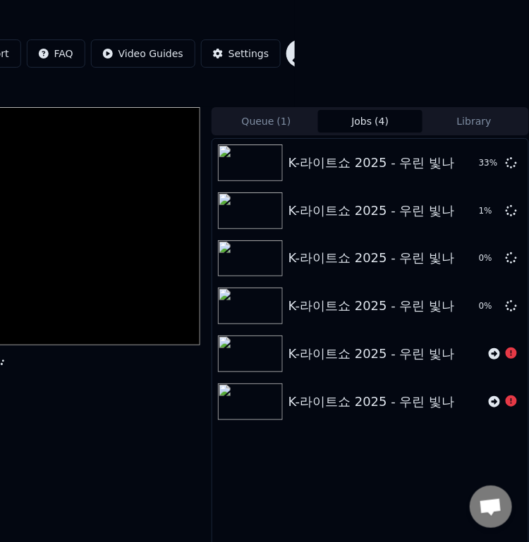
click at [264, 113] on button "Queue ( 1 )" at bounding box center [266, 121] width 104 height 23
click at [266, 134] on div "Queue ( 1 ) Jobs ( 4 ) Library" at bounding box center [369, 121] width 317 height 28
click at [265, 116] on button "Queue ( 1 )" at bounding box center [266, 121] width 104 height 23
click at [355, 115] on button "Jobs ( 4 )" at bounding box center [370, 121] width 104 height 23
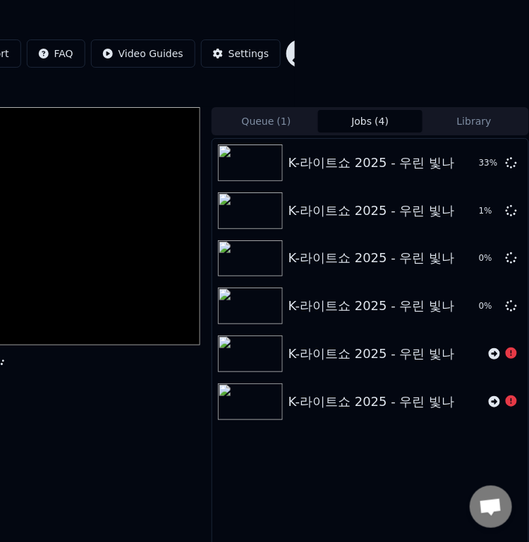
click at [479, 123] on button "Library" at bounding box center [474, 121] width 104 height 23
click at [401, 119] on button "Jobs ( 4 )" at bounding box center [370, 121] width 104 height 23
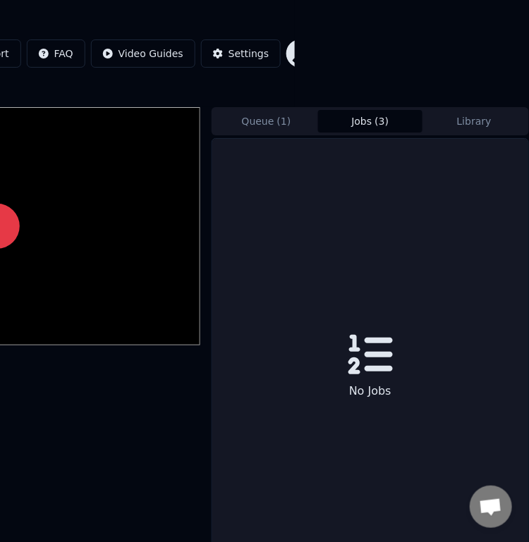
click at [398, 120] on button "Jobs ( 3 )" at bounding box center [370, 121] width 104 height 23
click at [473, 119] on button "Library" at bounding box center [474, 121] width 104 height 23
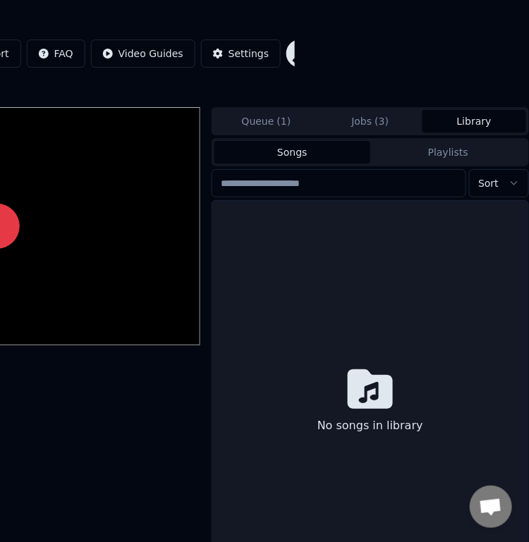
click at [282, 124] on span "( 1 )" at bounding box center [284, 121] width 14 height 14
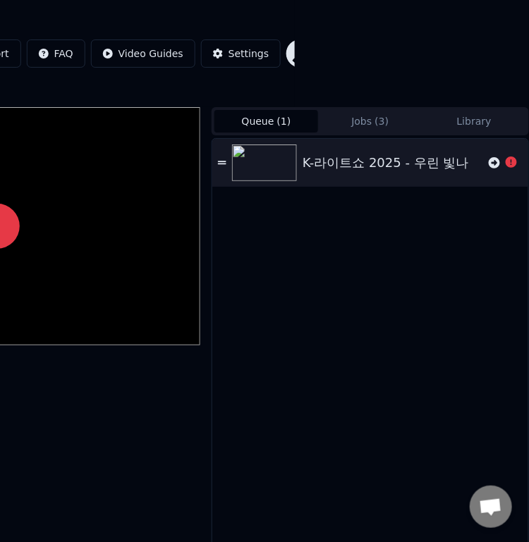
click at [371, 118] on button "Jobs ( 3 )" at bounding box center [370, 121] width 104 height 23
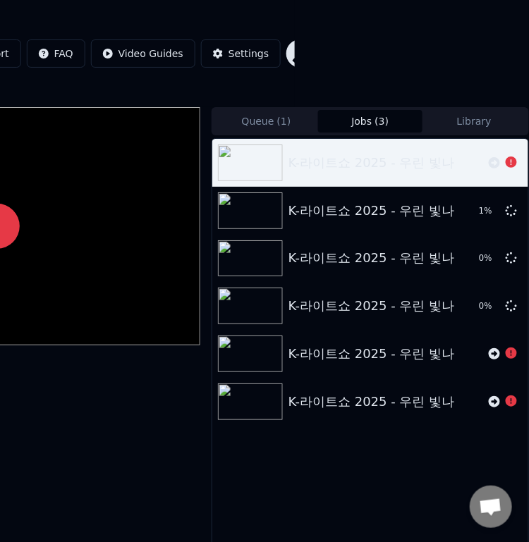
click at [493, 161] on icon at bounding box center [494, 162] width 11 height 11
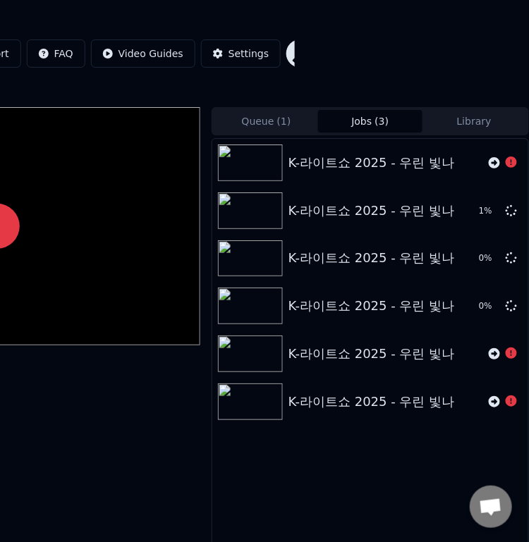
drag, startPoint x: 493, startPoint y: 161, endPoint x: 520, endPoint y: 0, distance: 163.6
click at [493, 161] on icon at bounding box center [494, 162] width 11 height 11
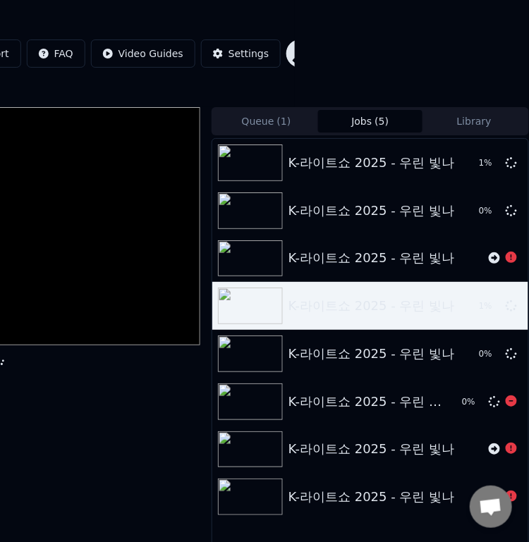
click at [505, 300] on div "1 %" at bounding box center [495, 305] width 44 height 11
click at [508, 298] on icon at bounding box center [511, 306] width 16 height 16
